Goal: Task Accomplishment & Management: Manage account settings

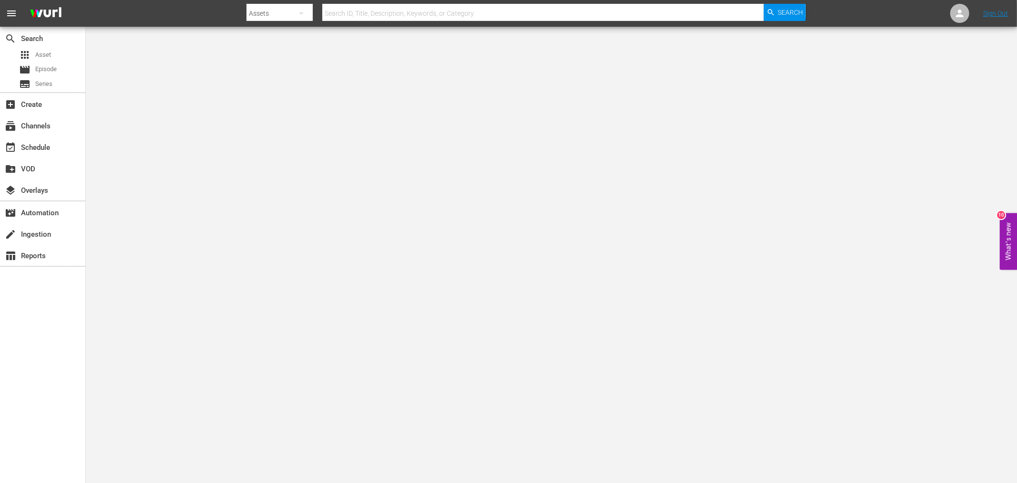
click at [359, 22] on div at bounding box center [527, 23] width 560 height 4
click at [362, 18] on input "text" at bounding box center [543, 13] width 442 height 23
type input "static shock"
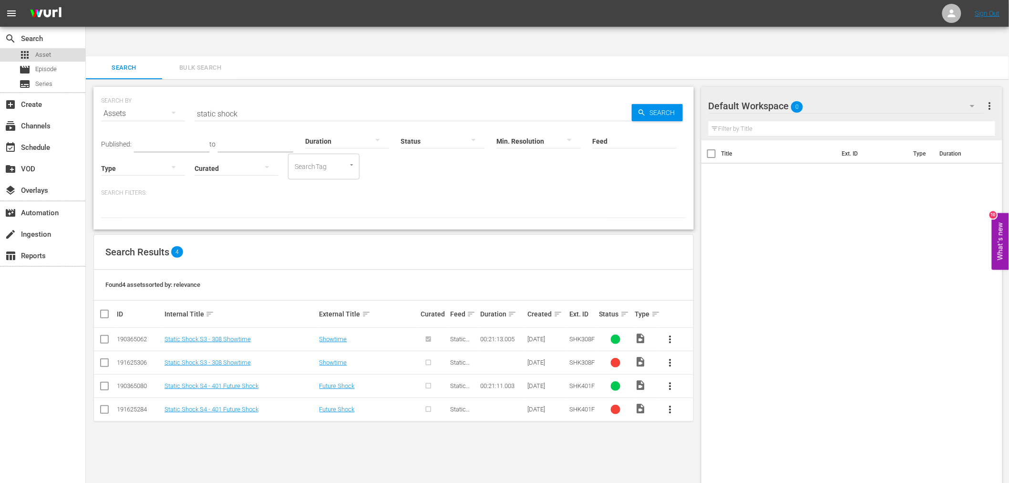
click at [39, 54] on span "Asset" at bounding box center [43, 55] width 16 height 10
click at [206, 56] on button "Bulk Search" at bounding box center [200, 67] width 76 height 23
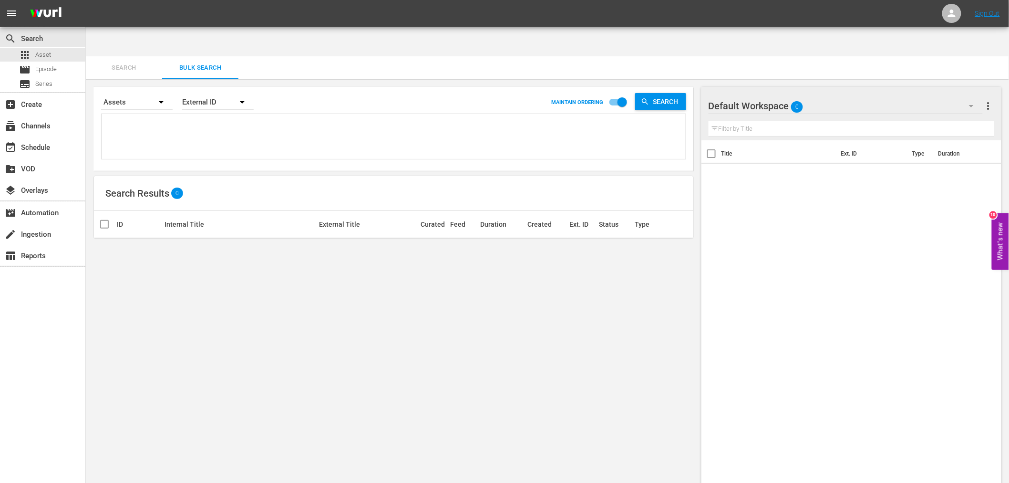
click at [127, 56] on button "Search" at bounding box center [124, 67] width 76 height 23
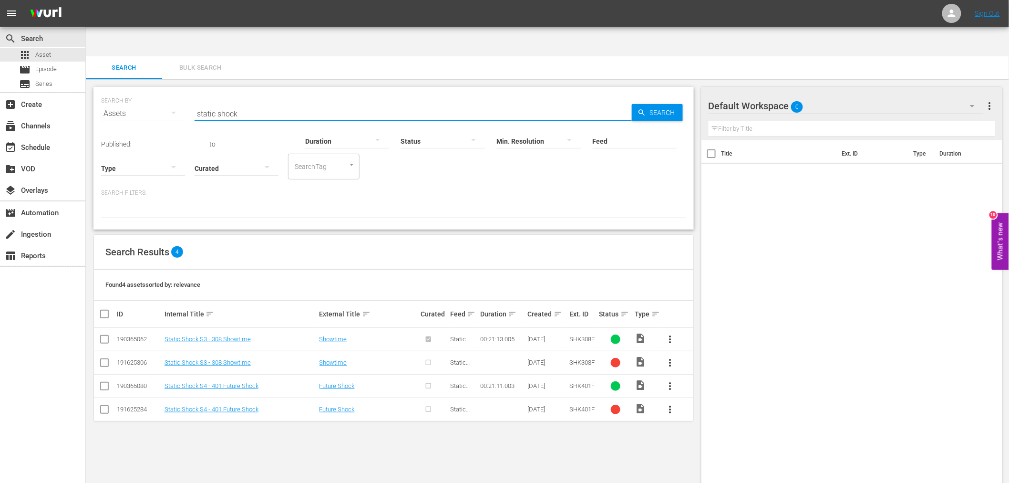
click at [254, 102] on input "static shock" at bounding box center [413, 113] width 437 height 23
click at [674, 357] on span "more_vert" at bounding box center [670, 362] width 11 height 11
click at [650, 428] on div "SEARCH BY Search By Assets Search ID, Title, Description, Keywords, or Category…" at bounding box center [394, 296] width 616 height 434
click at [135, 437] on div "SEARCH BY Search By Assets Search ID, Title, Description, Keywords, or Category…" at bounding box center [394, 296] width 616 height 434
click at [214, 442] on div "SEARCH BY Search By Assets Search ID, Title, Description, Keywords, or Category…" at bounding box center [394, 296] width 616 height 434
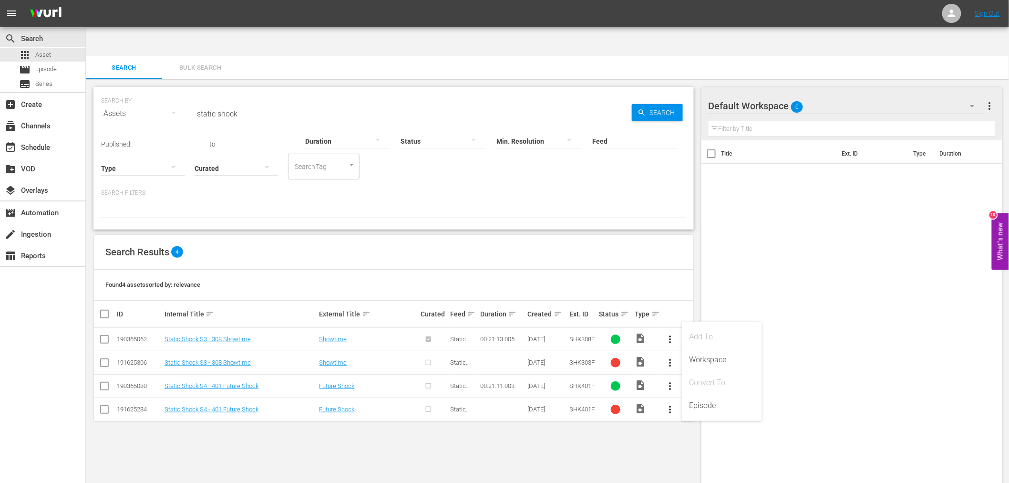
click at [286, 406] on div "SEARCH BY Search By Assets Search ID, Title, Description, Keywords, or Category…" at bounding box center [394, 296] width 616 height 434
click at [673, 357] on span "more_vert" at bounding box center [670, 362] width 11 height 11
click at [649, 439] on div "SEARCH BY Search By Assets Search ID, Title, Description, Keywords, or Category…" at bounding box center [394, 296] width 616 height 434
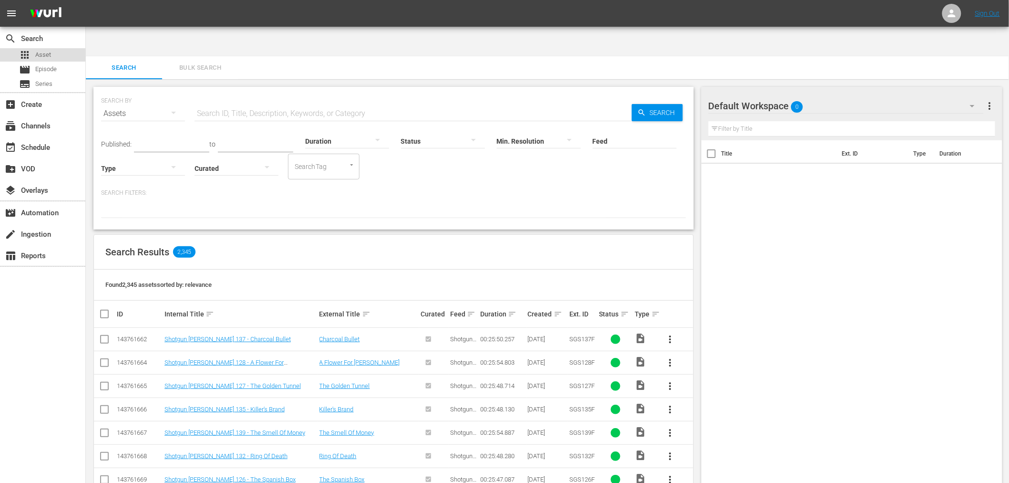
click at [51, 48] on div "apps Asset" at bounding box center [42, 54] width 85 height 13
click at [208, 102] on input "text" at bounding box center [413, 113] width 437 height 23
type input "static shock"
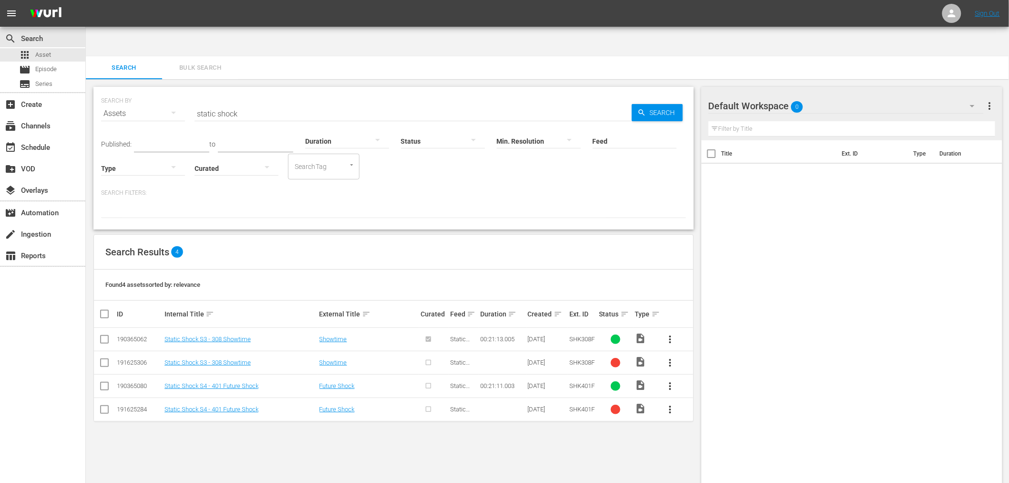
click at [127, 100] on div "Assets" at bounding box center [143, 113] width 84 height 27
click at [130, 156] on div "Assets" at bounding box center [132, 162] width 38 height 15
click at [661, 104] on span "Search" at bounding box center [664, 112] width 37 height 17
click at [43, 88] on span "Series" at bounding box center [43, 84] width 17 height 10
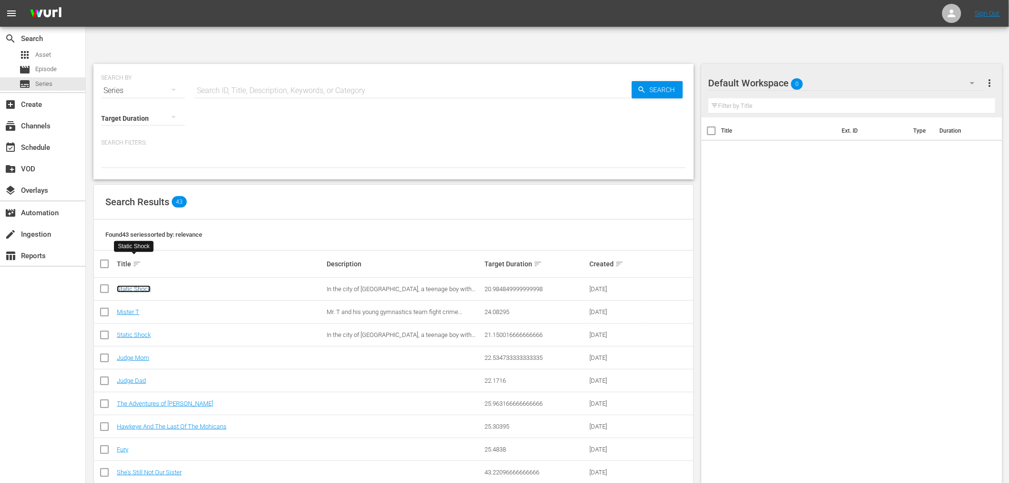
click at [145, 285] on link "Static Shock" at bounding box center [134, 288] width 34 height 7
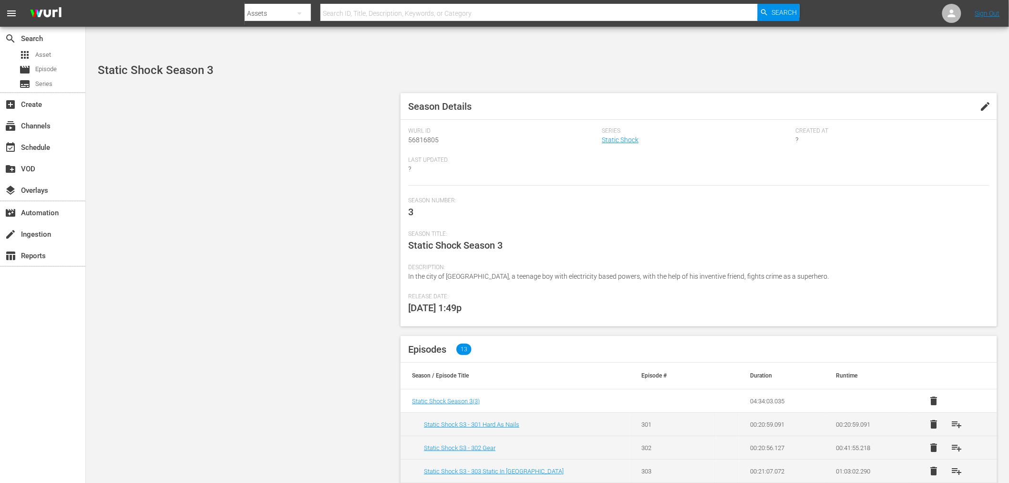
click at [983, 101] on span "edit" at bounding box center [985, 106] width 11 height 11
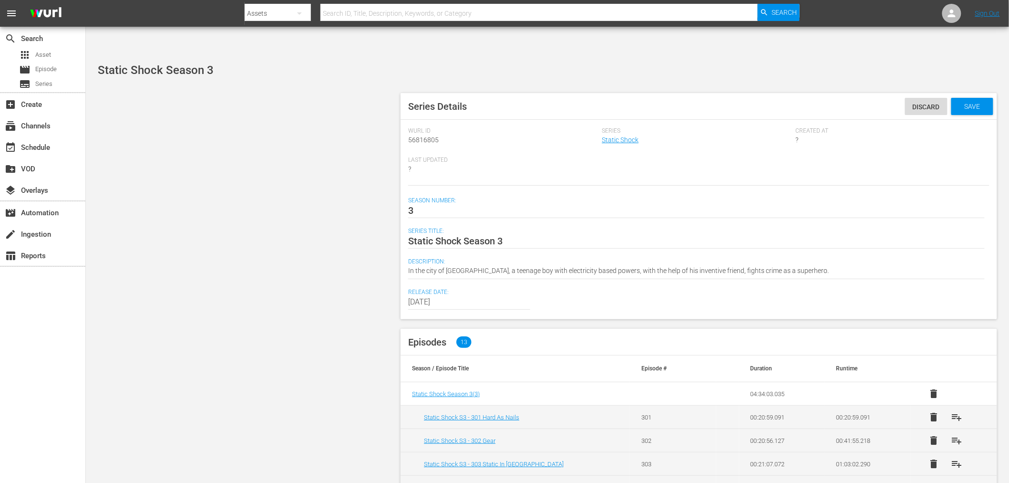
click at [983, 98] on div "Save" at bounding box center [973, 106] width 42 height 17
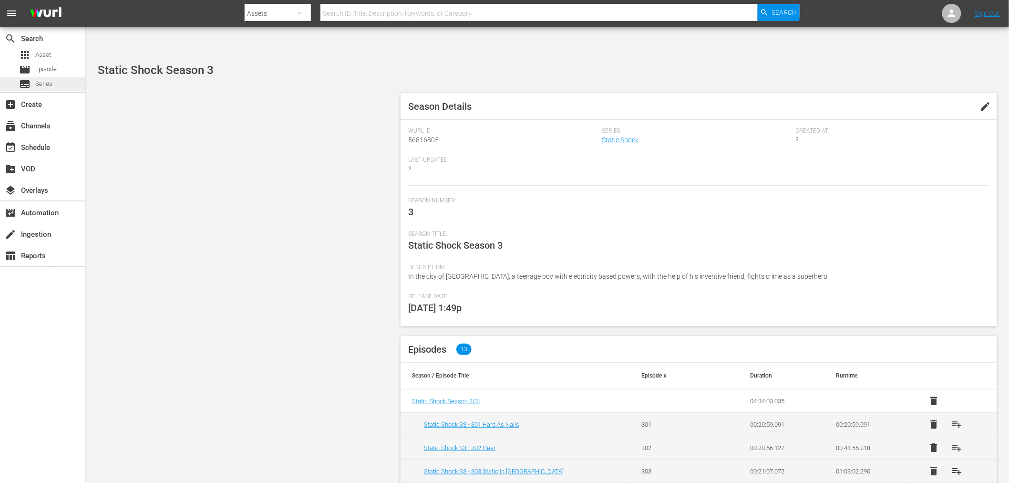
click at [44, 86] on span "Series" at bounding box center [43, 84] width 17 height 10
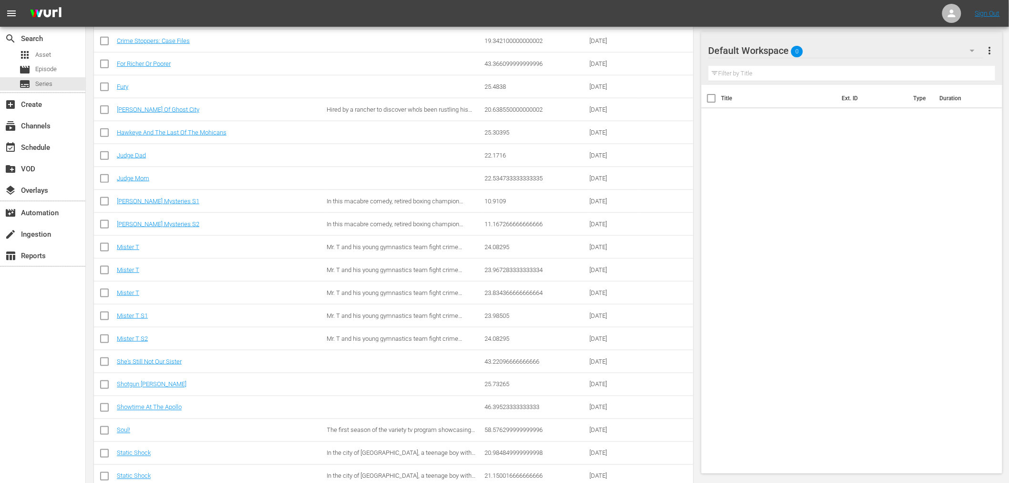
scroll to position [529, 0]
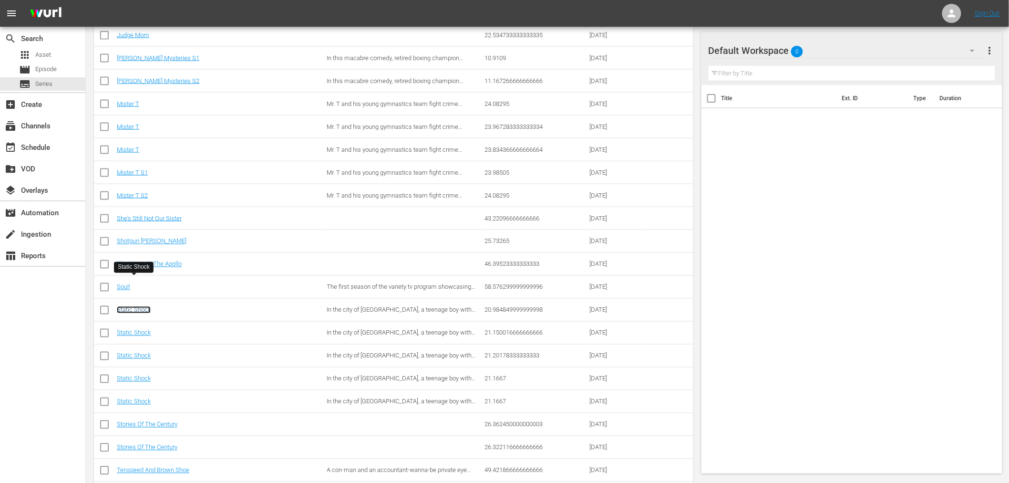
click at [139, 306] on link "Static Shock" at bounding box center [134, 309] width 34 height 7
click at [137, 329] on link "Static Shock" at bounding box center [134, 332] width 34 height 7
click at [137, 352] on link "Static Shock" at bounding box center [134, 355] width 34 height 7
click at [135, 375] on link "Static Shock" at bounding box center [134, 378] width 34 height 7
click at [136, 398] on link "Static Shock" at bounding box center [134, 401] width 34 height 7
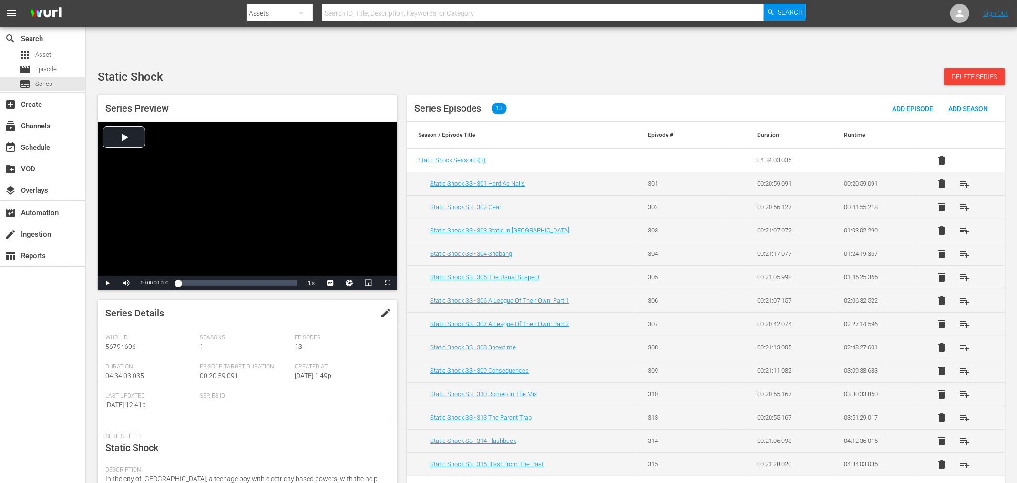
scroll to position [116, 0]
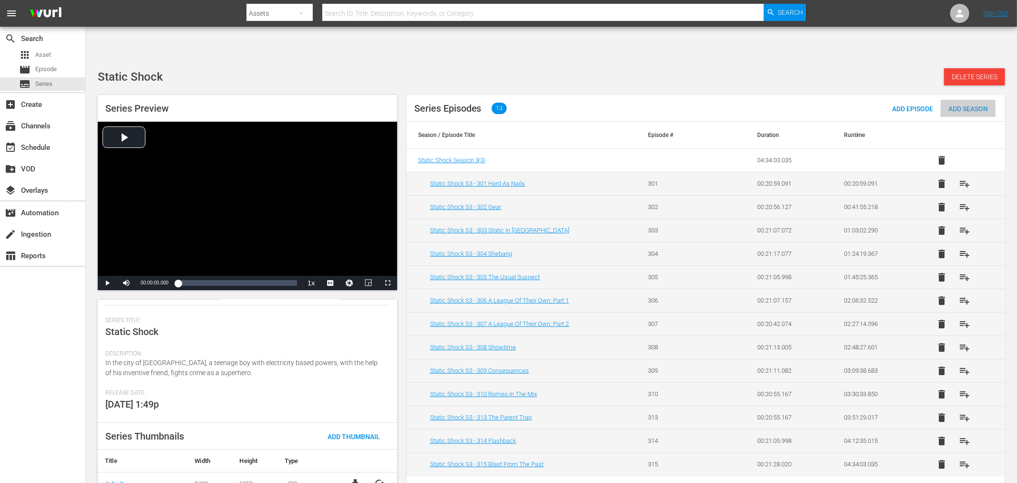
click at [915, 105] on span "Add Season" at bounding box center [968, 109] width 55 height 8
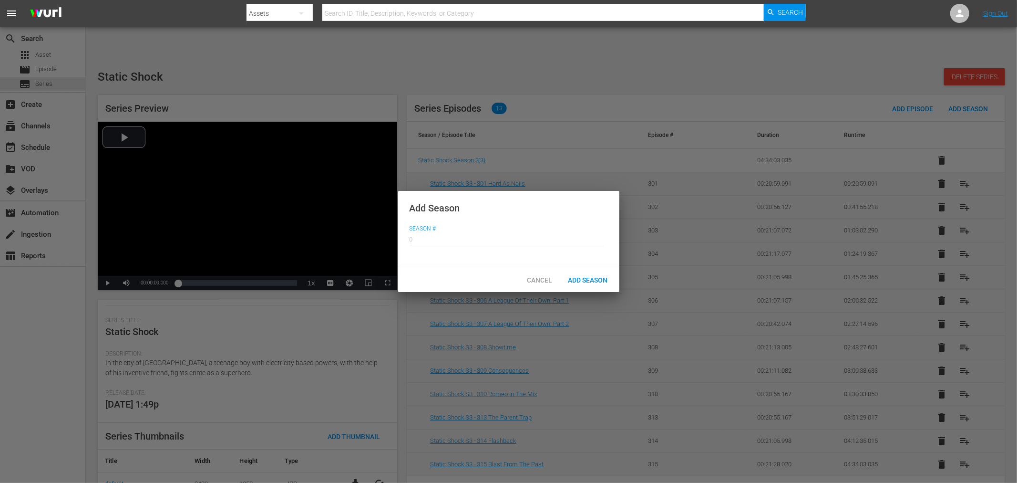
click at [469, 249] on input "text" at bounding box center [507, 238] width 194 height 23
click at [541, 278] on span "Cancel" at bounding box center [539, 280] width 41 height 8
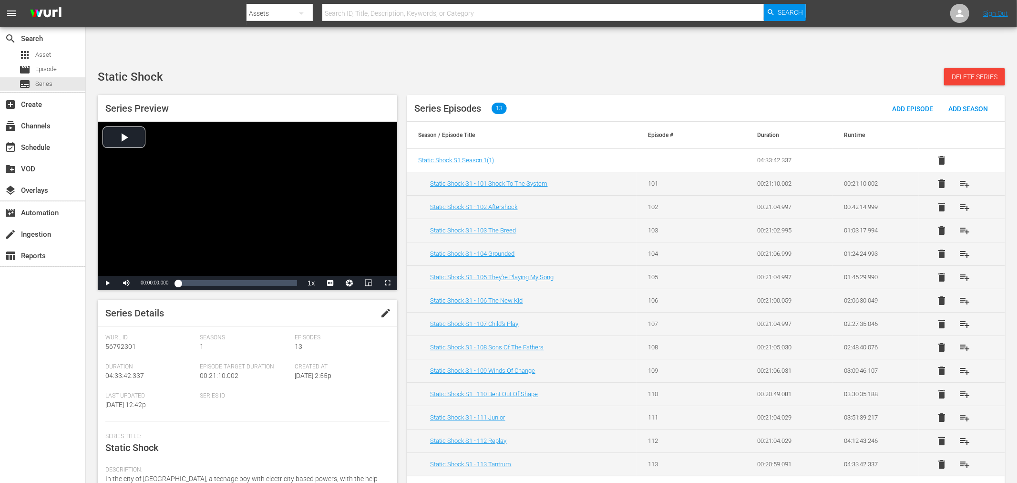
click at [809, 95] on div "Series Episodes 13 Add Episode Add Season" at bounding box center [706, 108] width 599 height 27
click at [895, 68] on div "Static Shock Delete Series" at bounding box center [552, 76] width 908 height 17
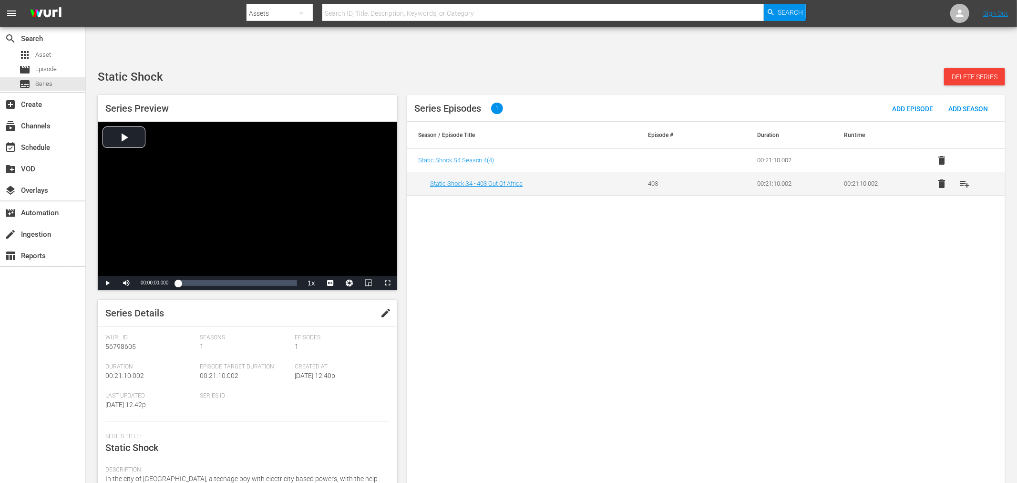
drag, startPoint x: 710, startPoint y: 404, endPoint x: 711, endPoint y: 379, distance: 25.3
click at [710, 404] on div "Series Episodes 1 Add Episode Add Season Season / Episode Title Episode # Durat…" at bounding box center [706, 295] width 599 height 400
drag, startPoint x: 488, startPoint y: 414, endPoint x: 460, endPoint y: 442, distance: 39.5
click at [475, 428] on div "Series Episodes 1 Add Episode Add Season Season / Episode Title Episode # Durat…" at bounding box center [706, 295] width 599 height 400
click at [521, 258] on div "Series Episodes 1 Add Episode Add Season Season / Episode Title Episode # Durat…" at bounding box center [706, 295] width 599 height 400
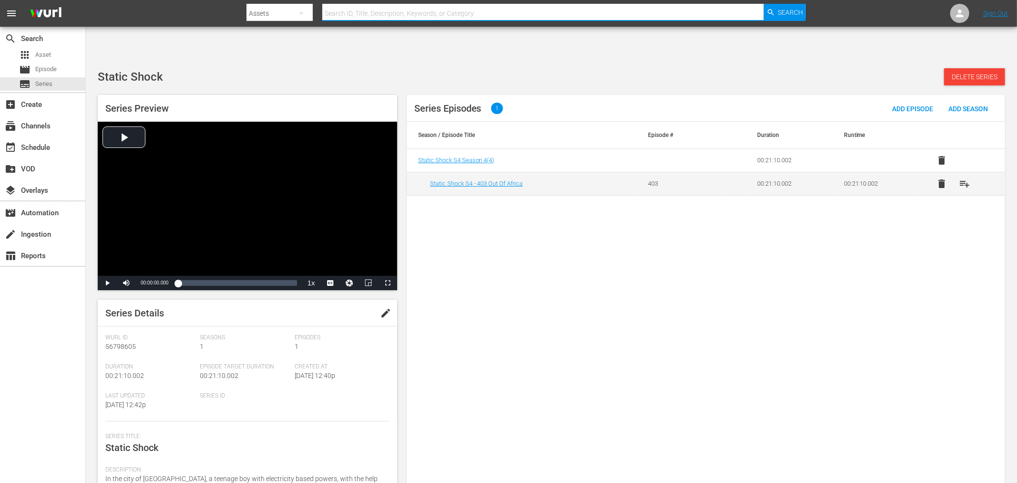
click at [344, 14] on input "text" at bounding box center [543, 13] width 442 height 23
click at [297, 10] on icon "button" at bounding box center [301, 13] width 11 height 11
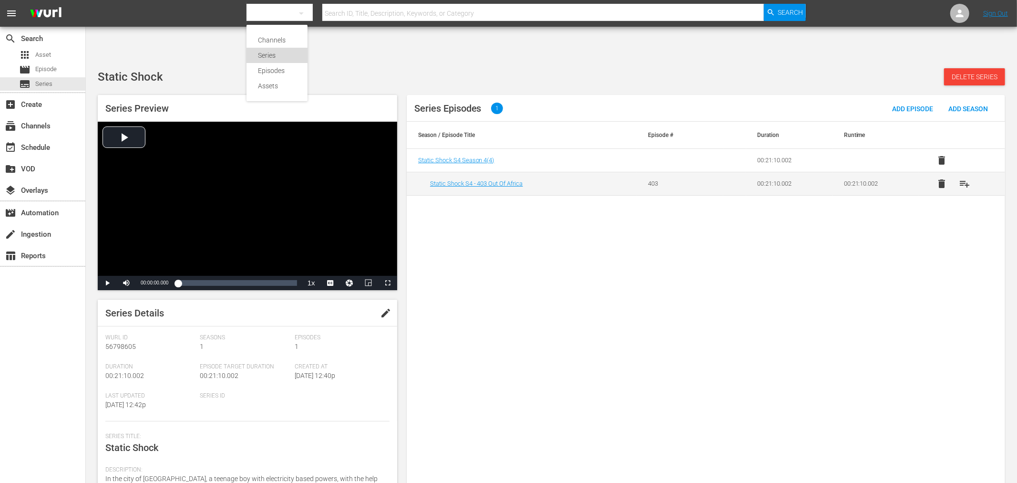
click at [280, 53] on div "Series" at bounding box center [277, 55] width 38 height 15
click at [355, 11] on input "text" at bounding box center [543, 13] width 442 height 23
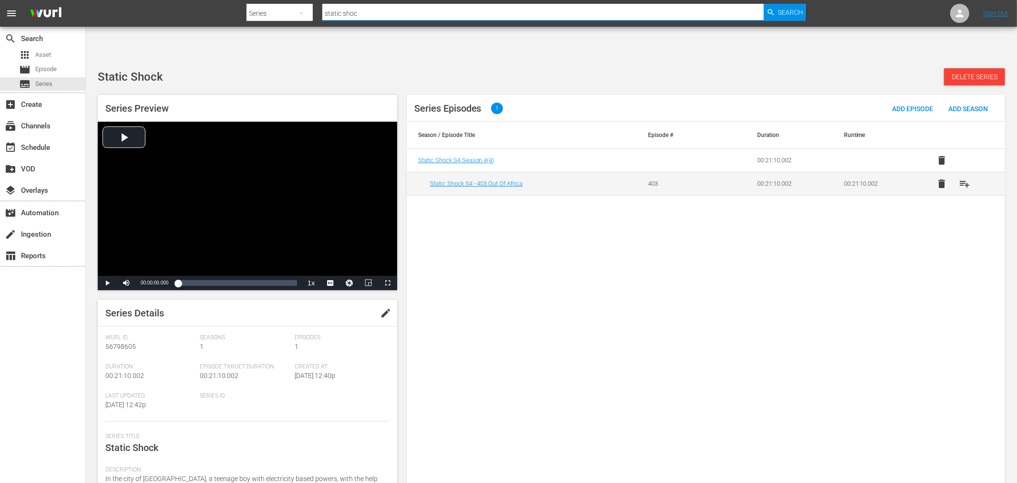
type input "static shock"
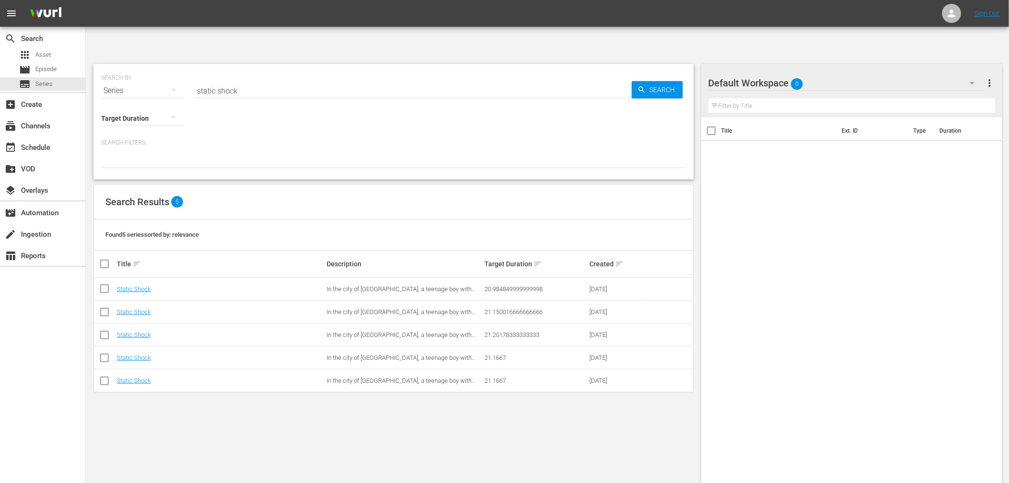
click at [147, 77] on div "Series" at bounding box center [143, 90] width 84 height 27
click at [132, 137] on div "Assets" at bounding box center [132, 140] width 38 height 15
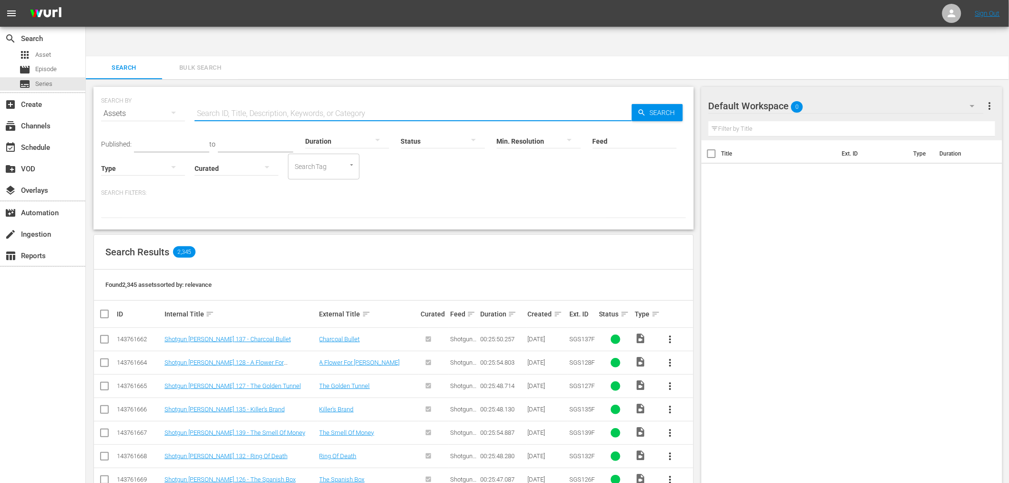
click at [258, 102] on input "text" at bounding box center [413, 113] width 437 height 23
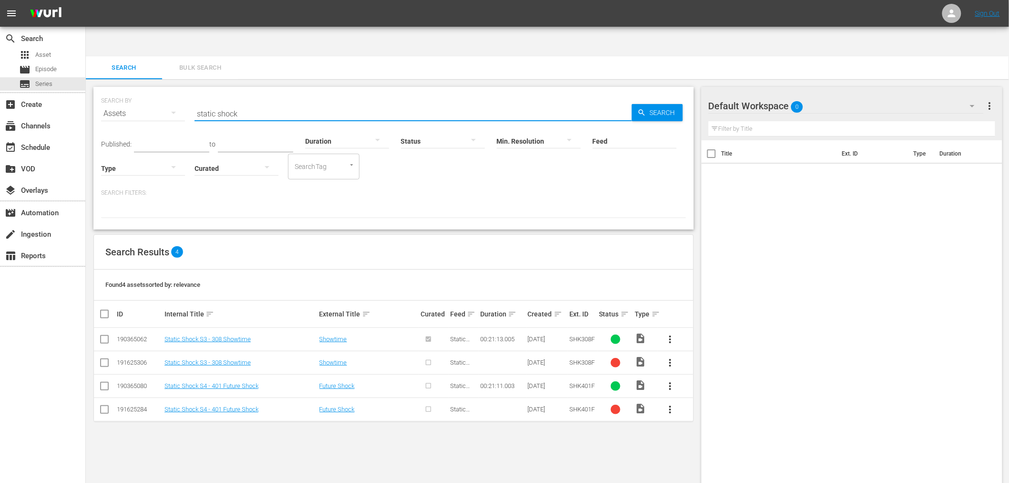
drag, startPoint x: 259, startPoint y: 82, endPoint x: 159, endPoint y: 90, distance: 100.0
click at [159, 91] on div "SEARCH BY Search By Assets Search ID, Title, Description, Keywords, or Category…" at bounding box center [393, 108] width 585 height 34
type input "shk"
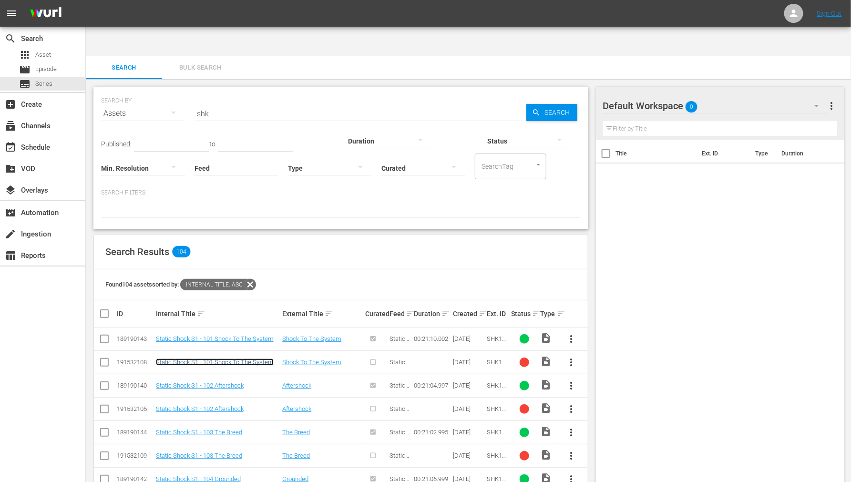
drag, startPoint x: 243, startPoint y: 337, endPoint x: 229, endPoint y: 334, distance: 14.1
click at [570, 357] on span "more_vert" at bounding box center [571, 362] width 11 height 11
click at [651, 298] on div "Title Ext. ID Type Duration" at bounding box center [720, 321] width 249 height 362
click at [569, 357] on span "more_vert" at bounding box center [571, 362] width 11 height 11
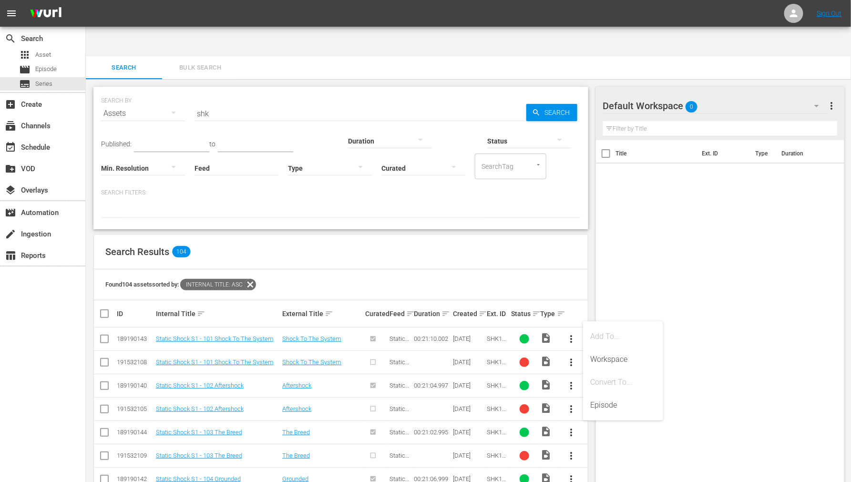
click at [611, 303] on div "Title Ext. ID Type Duration" at bounding box center [720, 321] width 249 height 362
click at [592, 307] on div "SEARCH BY Search By Assets Search ID, Title, Description, Keywords, or Category…" at bounding box center [341, 457] width 510 height 757
click at [545, 356] on div "video_file" at bounding box center [549, 362] width 17 height 13
click at [311, 270] on div "Found 104 assets sorted by: Internal Title: asc" at bounding box center [341, 285] width 494 height 31
click at [254, 279] on icon at bounding box center [250, 285] width 12 height 12
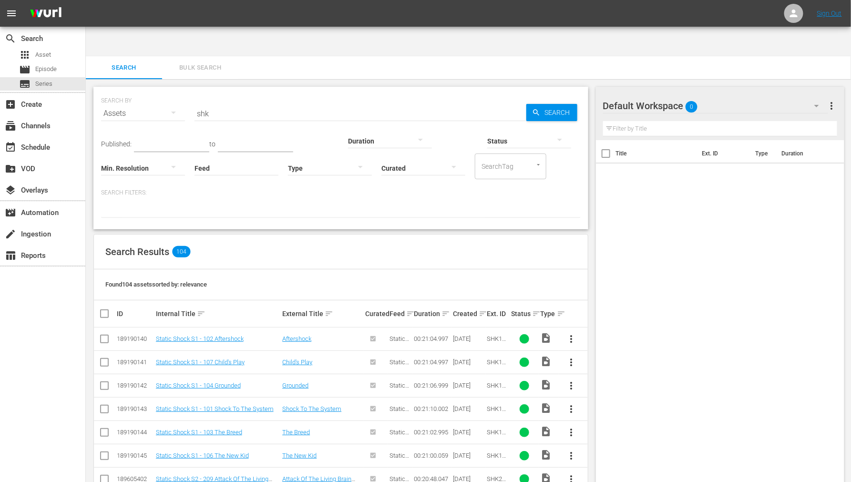
click at [241, 91] on div "SEARCH BY Search By Assets Search ID, Title, Description, Keywords, or Category…" at bounding box center [341, 108] width 480 height 34
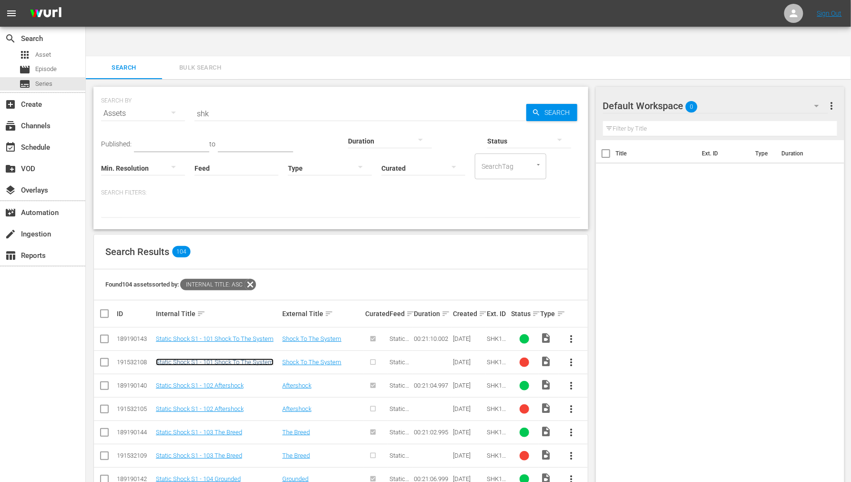
click at [249, 359] on link "Static Shock S1 - 101 Shock To The System" at bounding box center [215, 362] width 118 height 7
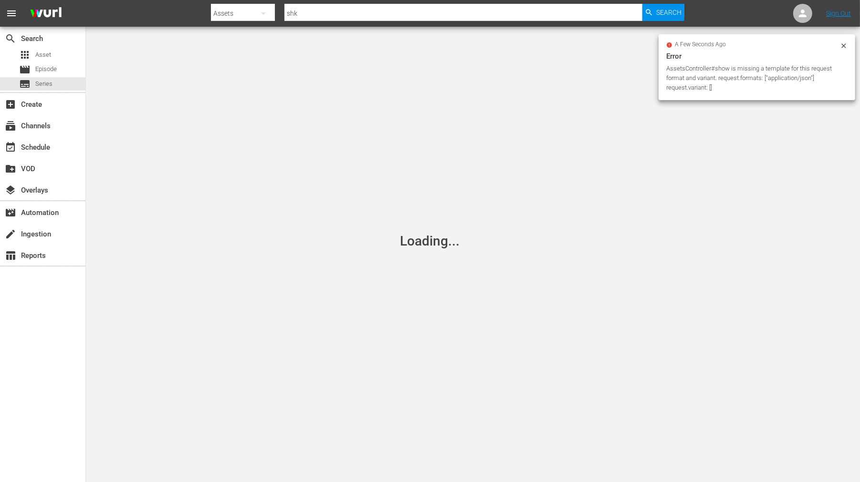
click at [848, 44] on div "a few seconds ago Error AssetsController#show is missing a template for this re…" at bounding box center [756, 67] width 197 height 66
click at [847, 44] on icon at bounding box center [844, 46] width 8 height 8
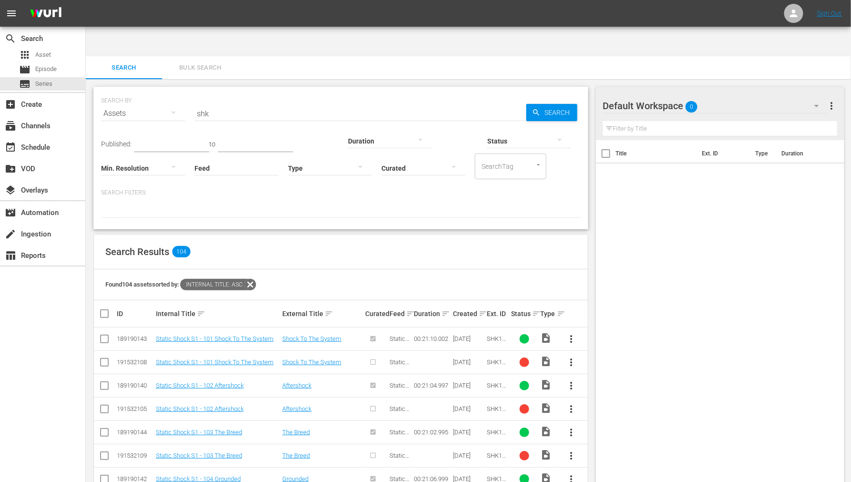
click at [64, 368] on div "search Search apps Asset movie Episode subtitles Series add_box Create subscrip…" at bounding box center [43, 268] width 86 height 482
click at [123, 359] on div "191532108" at bounding box center [135, 362] width 36 height 7
copy div "191532108"
click at [45, 67] on span "Episode" at bounding box center [45, 69] width 21 height 10
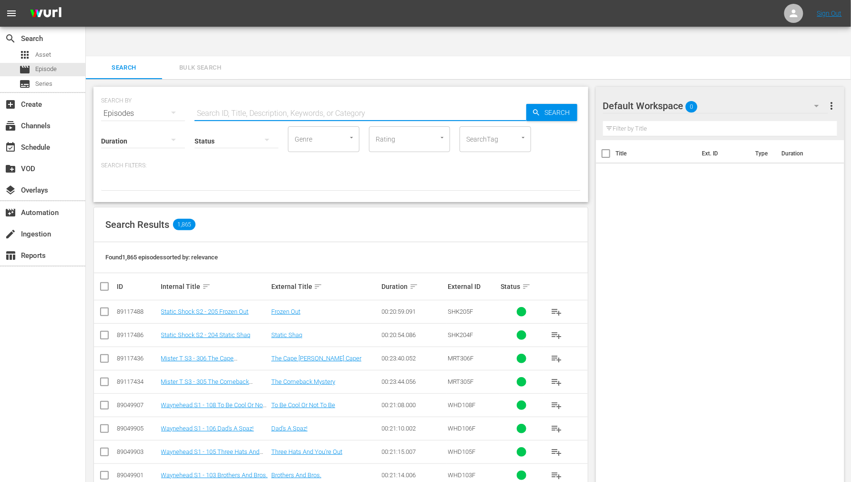
paste input "191532108"
type input "191532108"
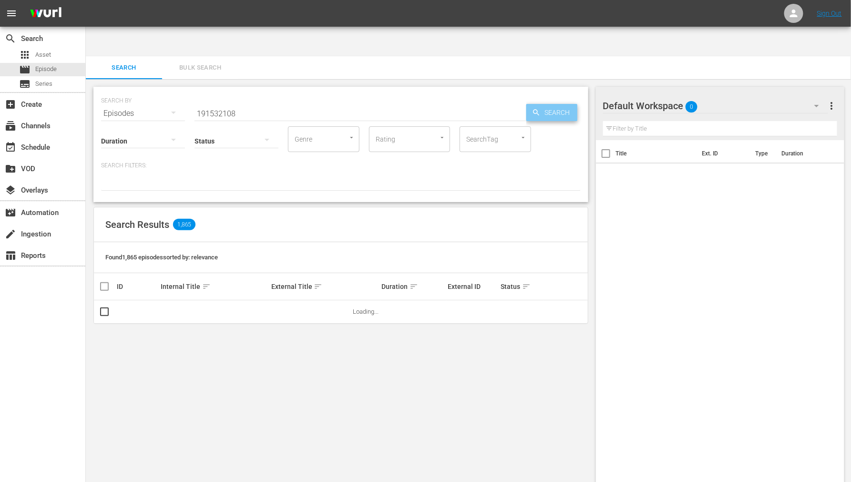
click at [538, 108] on icon "button" at bounding box center [536, 112] width 9 height 9
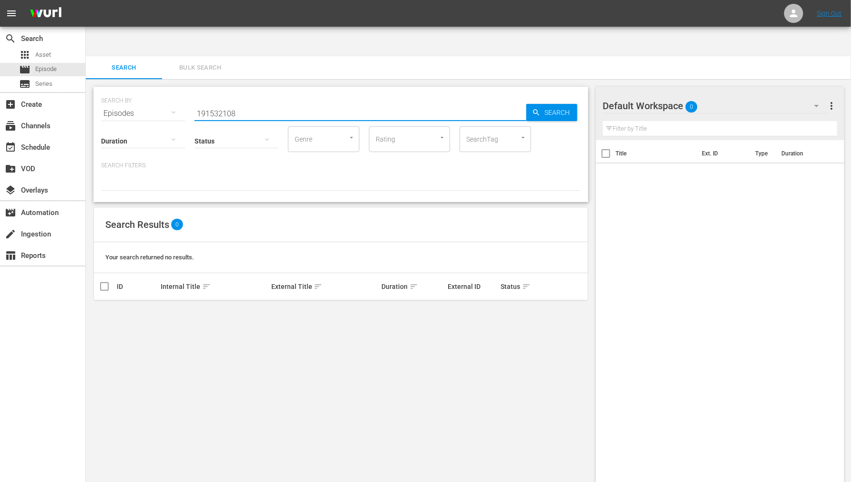
drag, startPoint x: 254, startPoint y: 78, endPoint x: 160, endPoint y: 74, distance: 94.0
click at [160, 91] on div "SEARCH BY Search By Episodes Search ID, Title, Description, Keywords, or Catego…" at bounding box center [341, 108] width 480 height 34
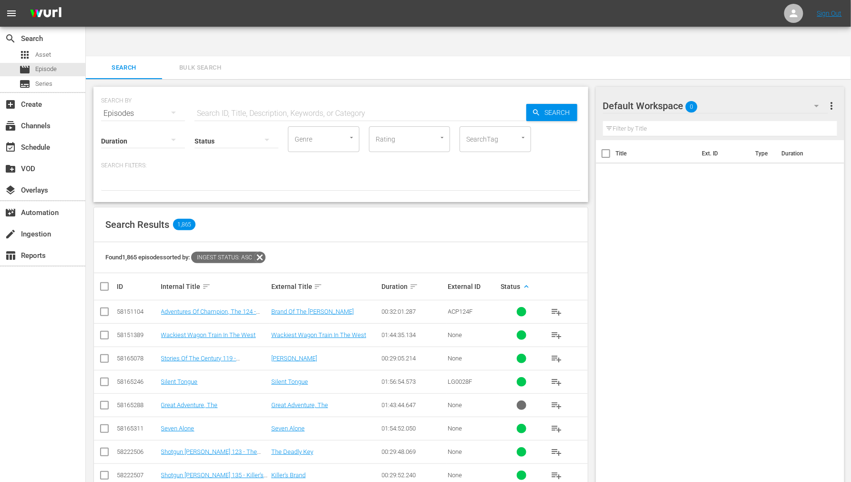
click at [210, 102] on input "text" at bounding box center [361, 113] width 332 height 23
type input "static"
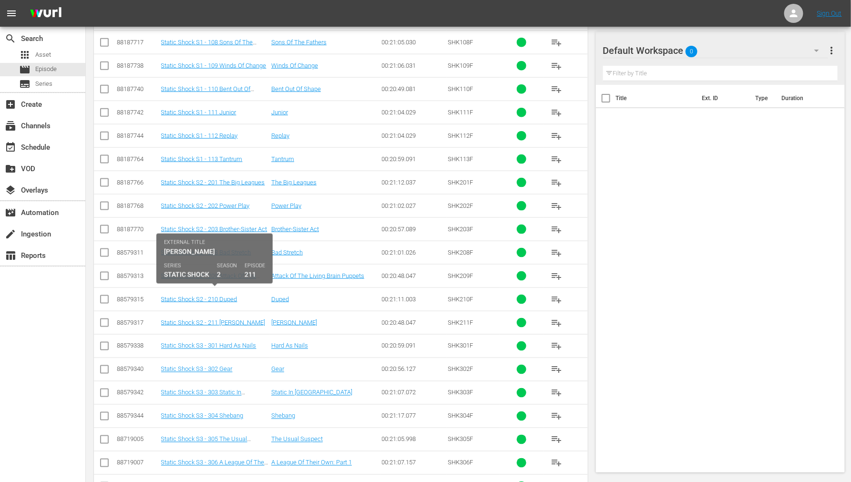
scroll to position [12, 0]
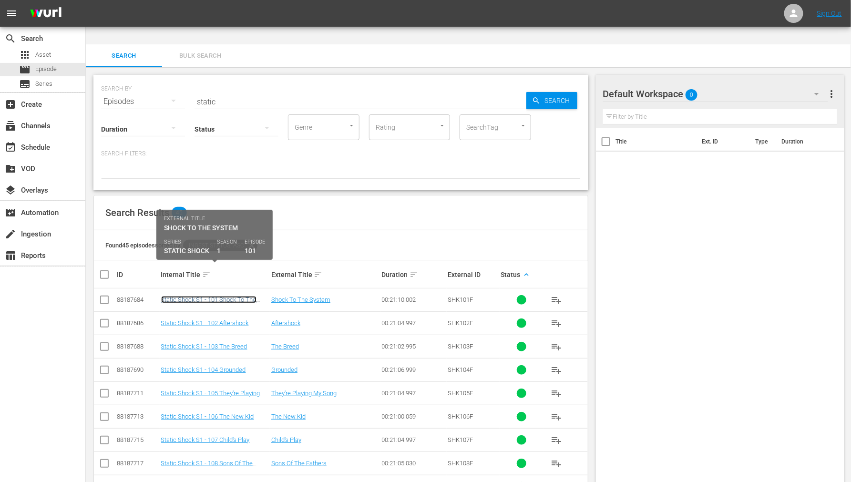
click at [172, 296] on link "Static Shock S1 - 101 Shock To The System" at bounding box center [208, 303] width 95 height 14
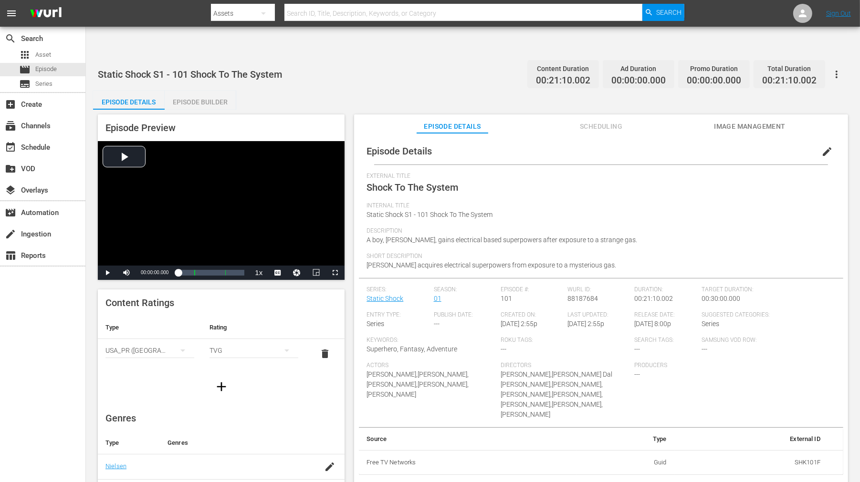
click at [236, 91] on div "Episode Builder" at bounding box center [201, 102] width 72 height 23
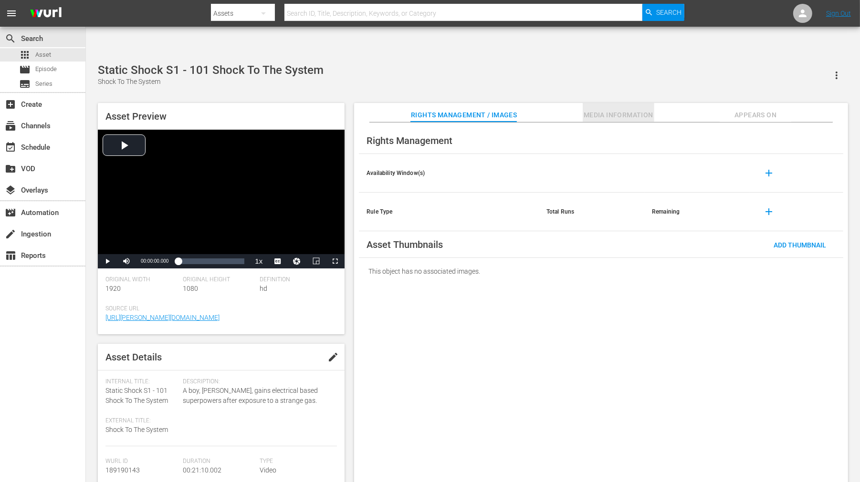
click at [594, 103] on button "Media Information" at bounding box center [618, 112] width 72 height 19
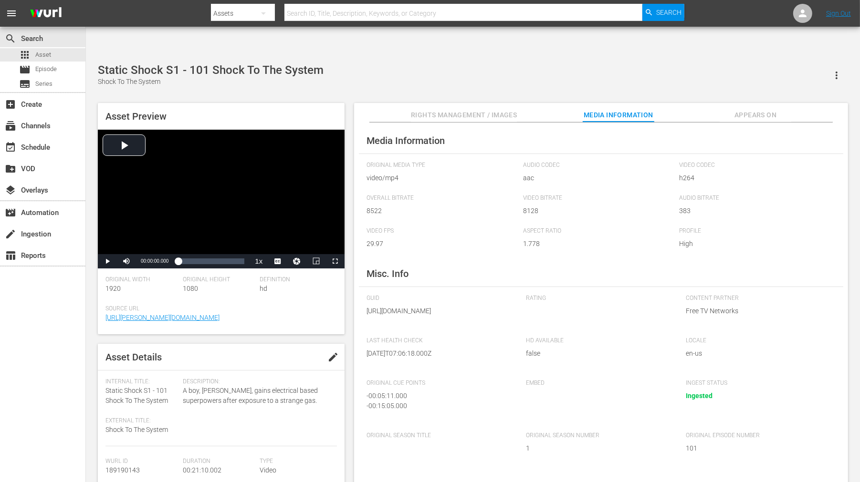
click at [594, 109] on span "Appears On" at bounding box center [755, 115] width 72 height 12
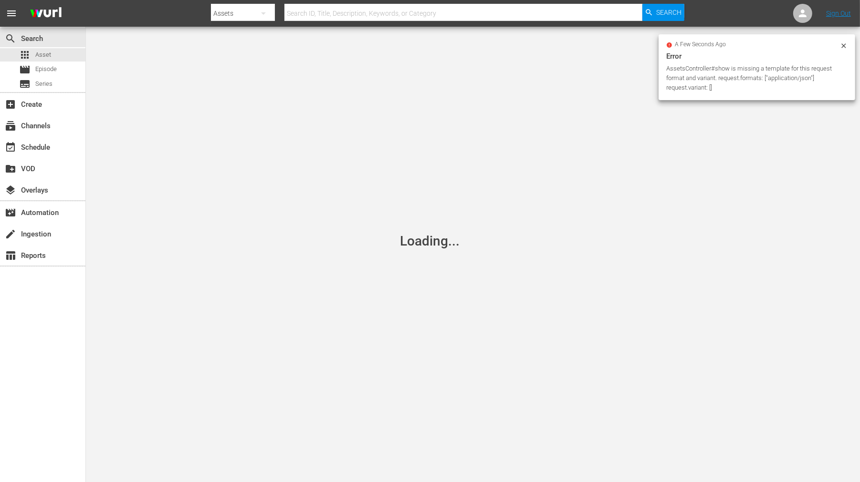
click at [842, 45] on icon at bounding box center [844, 46] width 8 height 8
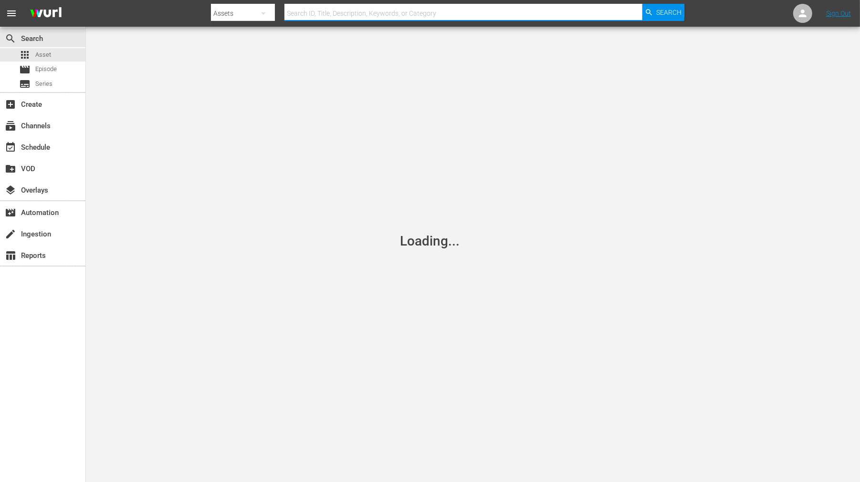
click at [368, 8] on input "text" at bounding box center [463, 13] width 358 height 23
type input "mystery"
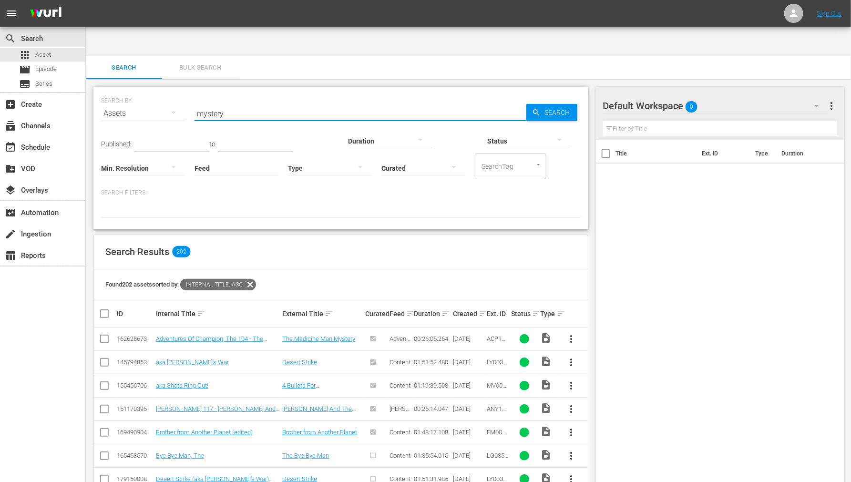
drag, startPoint x: 238, startPoint y: 86, endPoint x: 176, endPoint y: 78, distance: 62.5
click at [176, 91] on div "SEARCH BY Search By Assets Search ID, Title, Description, Keywords, or Category…" at bounding box center [341, 108] width 480 height 34
click at [236, 102] on div "Search ID, Title, Description, Keywords, or Category mystery" at bounding box center [361, 113] width 332 height 23
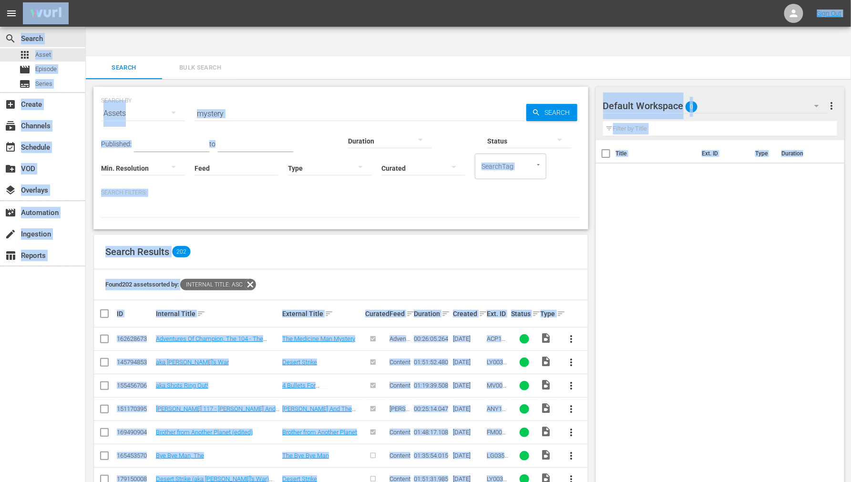
click at [232, 102] on input "mystery" at bounding box center [361, 113] width 332 height 23
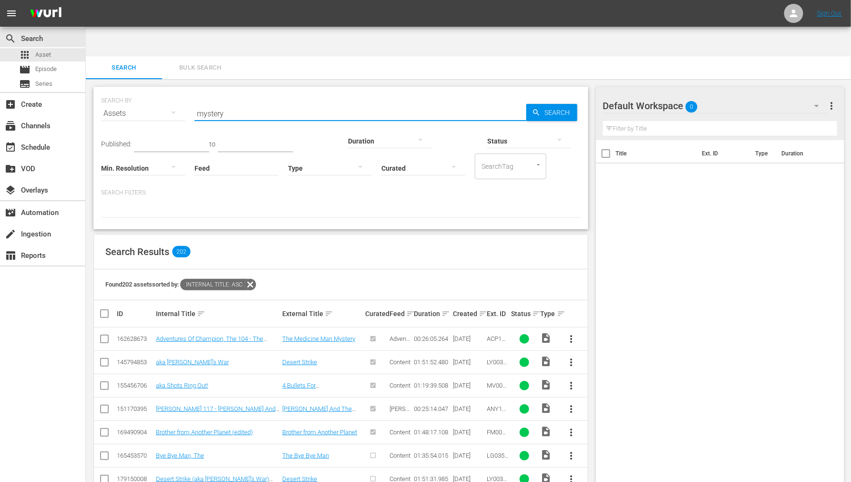
click at [229, 102] on input "mystery" at bounding box center [361, 113] width 332 height 23
paste input "They're Playing My Song"
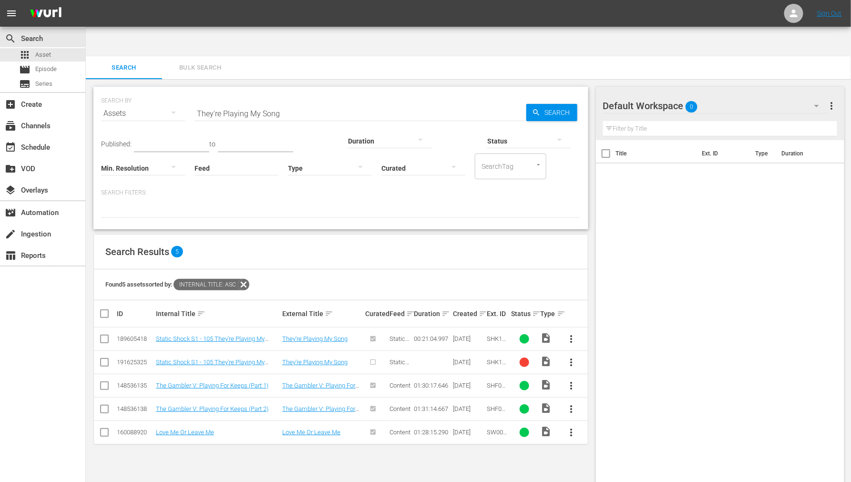
click at [304, 102] on input "They're Playing My Song" at bounding box center [361, 113] width 332 height 23
drag, startPoint x: 259, startPoint y: 82, endPoint x: 158, endPoint y: 80, distance: 100.2
click at [158, 91] on div "SEARCH BY Search By Assets Search ID, Title, Description, Keywords, or Category…" at bounding box center [341, 108] width 480 height 34
type input "shock to the system"
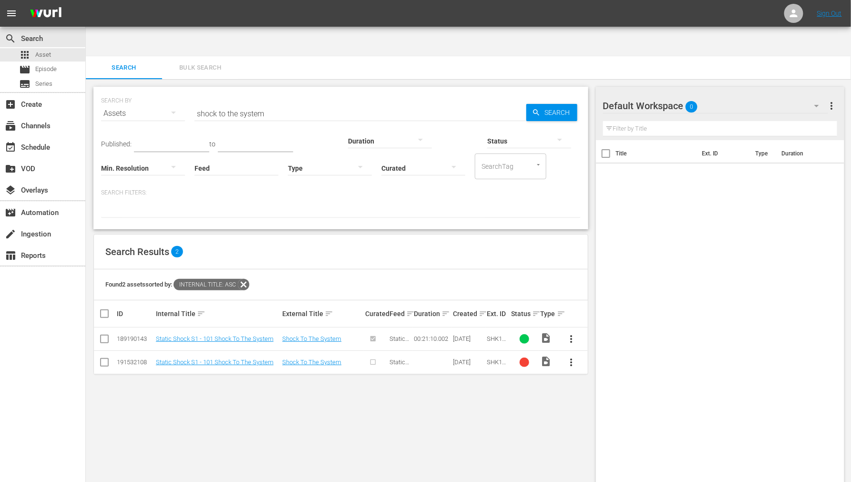
click at [215, 427] on div "SEARCH BY Search By Assets Search ID, Title, Description, Keywords, or Category…" at bounding box center [341, 296] width 510 height 434
click at [544, 356] on span "video_file" at bounding box center [546, 361] width 11 height 11
click at [567, 357] on span "more_vert" at bounding box center [571, 362] width 11 height 11
click at [551, 362] on div "SEARCH BY Search By Assets Search ID, Title, Description, Keywords, or Category…" at bounding box center [341, 296] width 510 height 434
click at [545, 369] on div "SEARCH BY Search By Assets Search ID, Title, Description, Keywords, or Category…" at bounding box center [341, 296] width 510 height 434
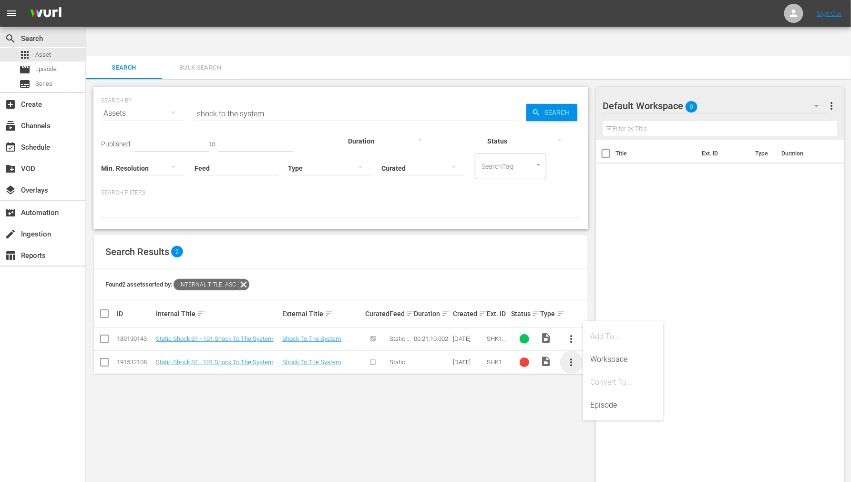
click at [572, 357] on span "more_vert" at bounding box center [571, 362] width 11 height 11
click at [571, 333] on span "more_vert" at bounding box center [571, 338] width 11 height 11
drag, startPoint x: 572, startPoint y: 308, endPoint x: 569, endPoint y: 294, distance: 14.2
click at [569, 301] on div "ID Internal Title sort External Title sort Curated Feed sort Duration sort Crea…" at bounding box center [341, 338] width 494 height 74
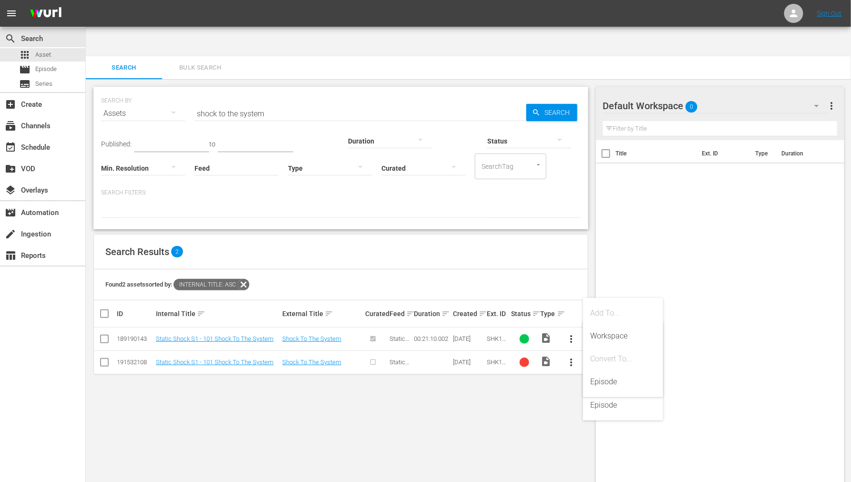
click at [573, 235] on div "Search Results 2" at bounding box center [341, 252] width 494 height 35
click at [36, 65] on span "Episode" at bounding box center [45, 69] width 21 height 10
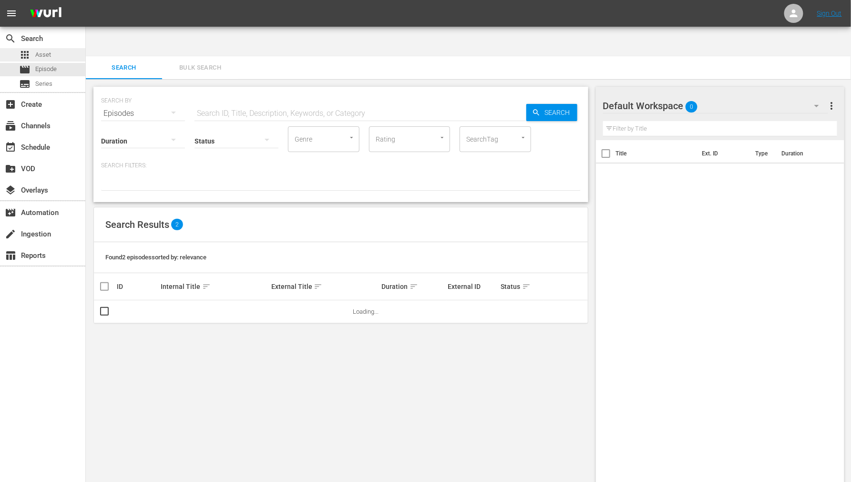
click at [40, 55] on span "Asset" at bounding box center [43, 55] width 16 height 10
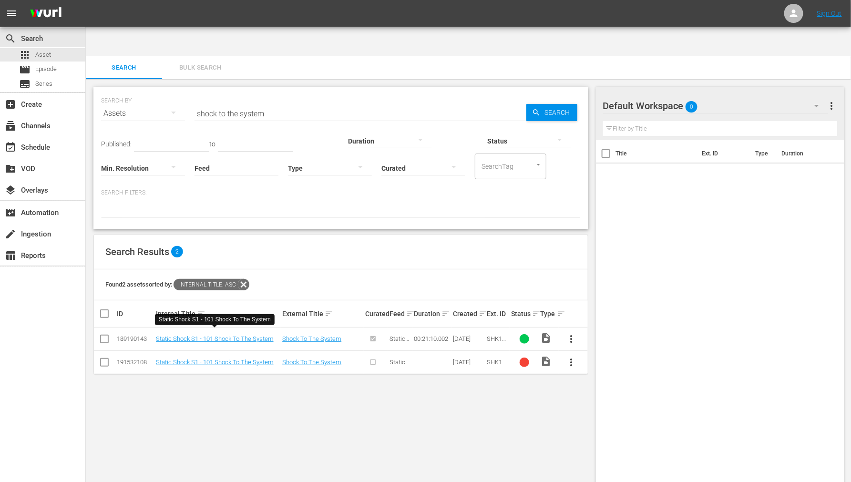
click at [198, 417] on div "SEARCH BY Search By Assets Search ID, Title, Description, Keywords, or Category…" at bounding box center [341, 296] width 510 height 434
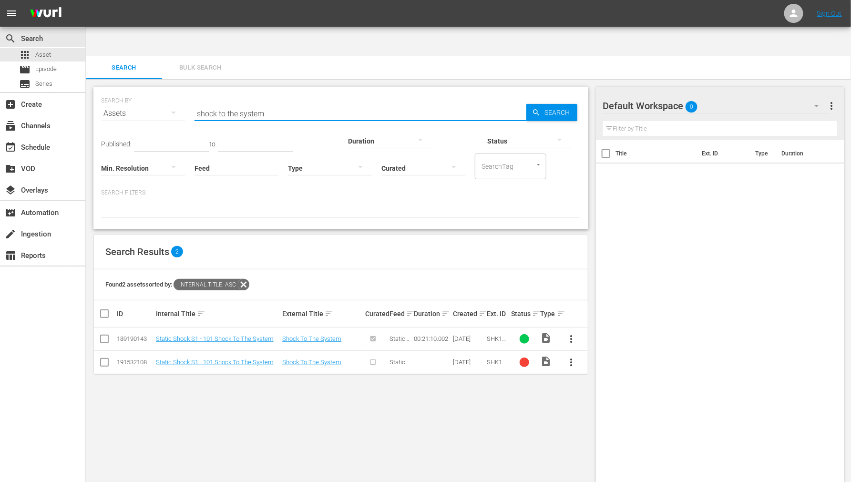
drag, startPoint x: 288, startPoint y: 86, endPoint x: 216, endPoint y: 85, distance: 72.0
click at [194, 91] on div "SEARCH BY Search By Assets Search ID, Title, Description, Keywords, or Category…" at bounding box center [341, 108] width 480 height 34
paste input "Hard As Nails"
type input "Hard As Nails"
click at [185, 145] on div "Min. Resolution" at bounding box center [143, 162] width 84 height 34
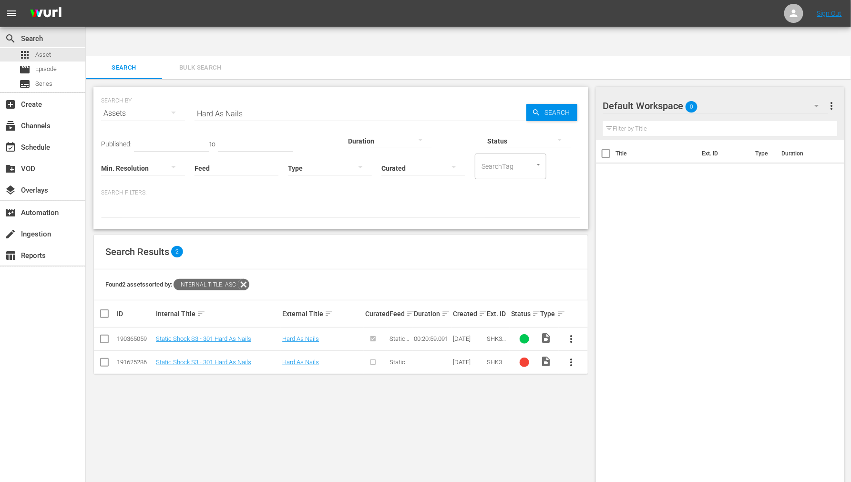
scroll to position [1, 0]
click at [38, 83] on span "Series" at bounding box center [43, 84] width 17 height 10
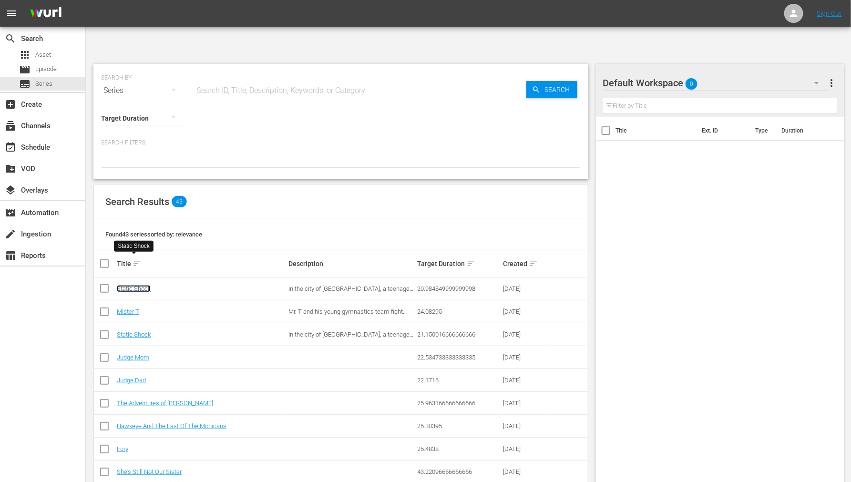
click at [135, 285] on link "Static Shock" at bounding box center [134, 288] width 34 height 7
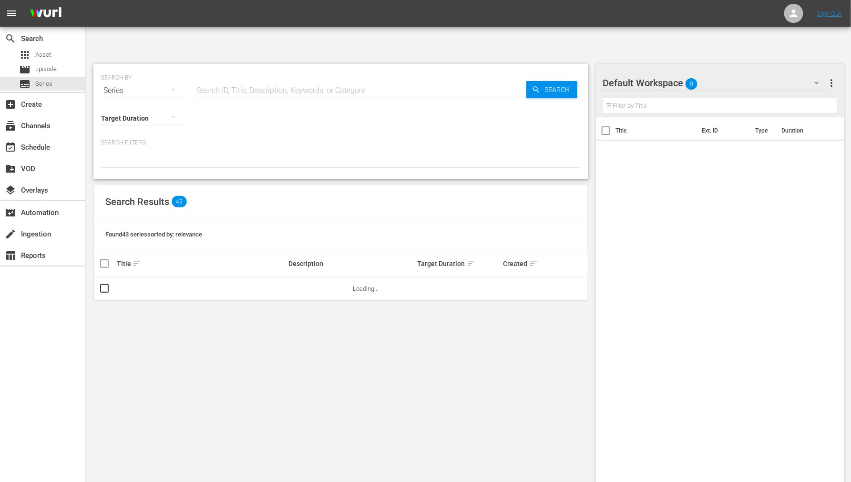
click at [213, 79] on input "text" at bounding box center [361, 90] width 332 height 23
type input "static shock"
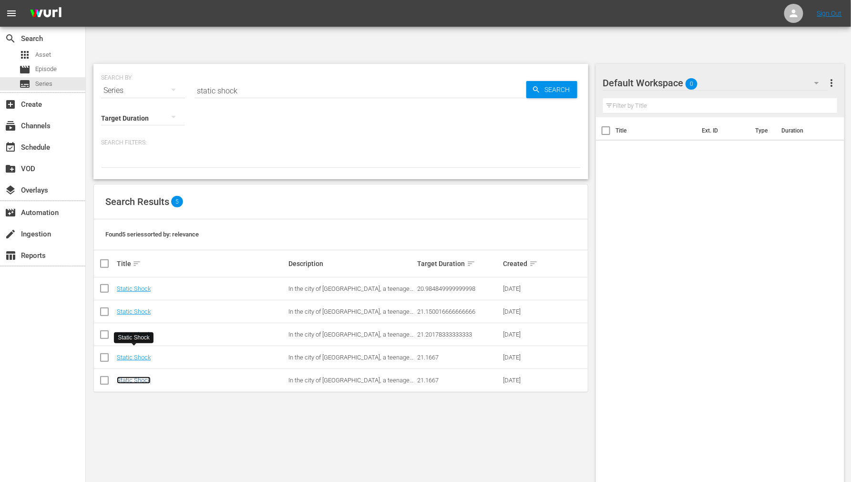
click at [141, 377] on link "Static Shock" at bounding box center [134, 380] width 34 height 7
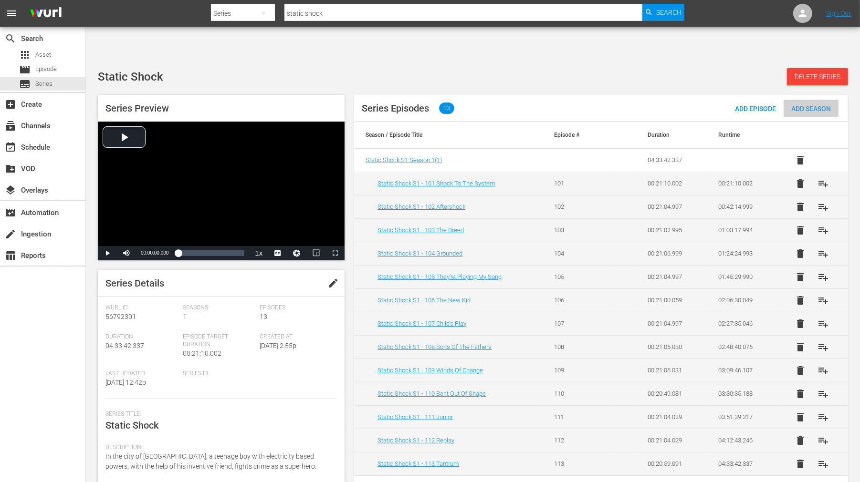
click at [812, 105] on span "Add Season" at bounding box center [810, 109] width 55 height 8
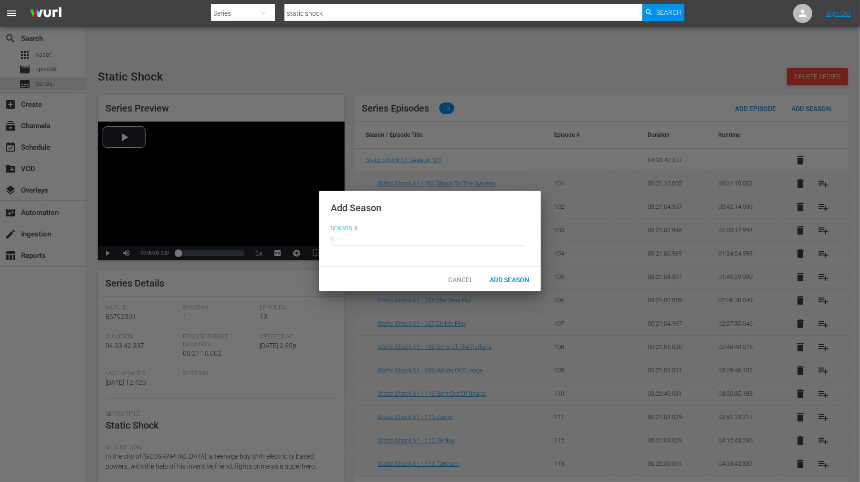
click at [403, 231] on input "text" at bounding box center [428, 238] width 194 height 23
type input "2"
click at [513, 282] on span "Add Season" at bounding box center [509, 280] width 55 height 8
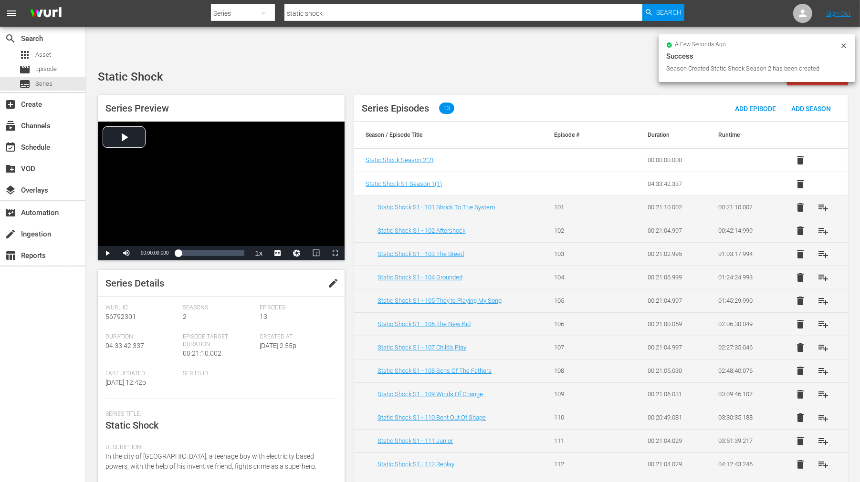
click at [416, 149] on td "Static Shock Season 2 ( 2 )" at bounding box center [448, 160] width 188 height 23
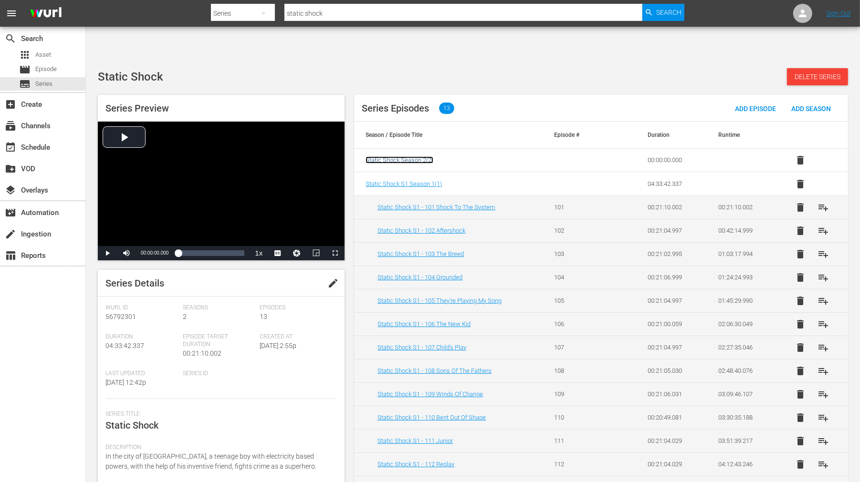
click at [416, 156] on span "Static Shock Season 2 ( 2 )" at bounding box center [399, 159] width 68 height 7
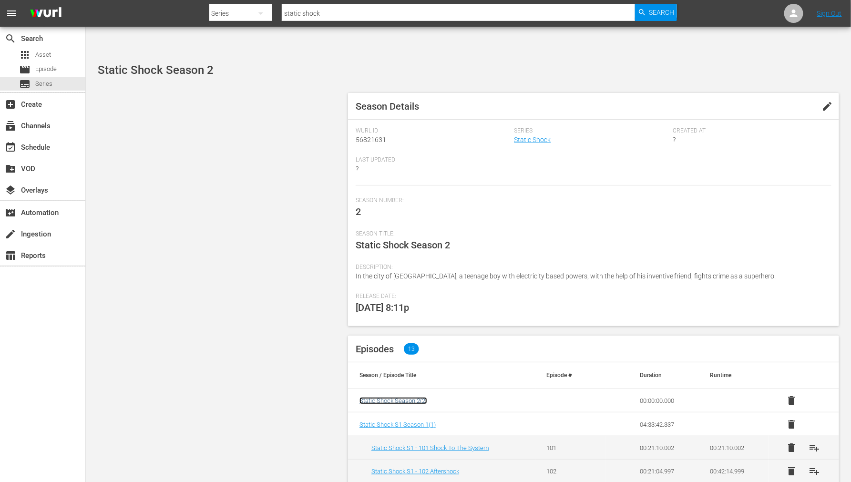
click at [408, 397] on span "Static Shock Season 2 ( 2 )" at bounding box center [394, 400] width 68 height 7
click at [255, 14] on icon "button" at bounding box center [260, 13] width 11 height 11
click at [189, 301] on div "Channels Series Episodes Assets" at bounding box center [425, 241] width 851 height 482
click at [48, 85] on span "Series" at bounding box center [43, 84] width 17 height 10
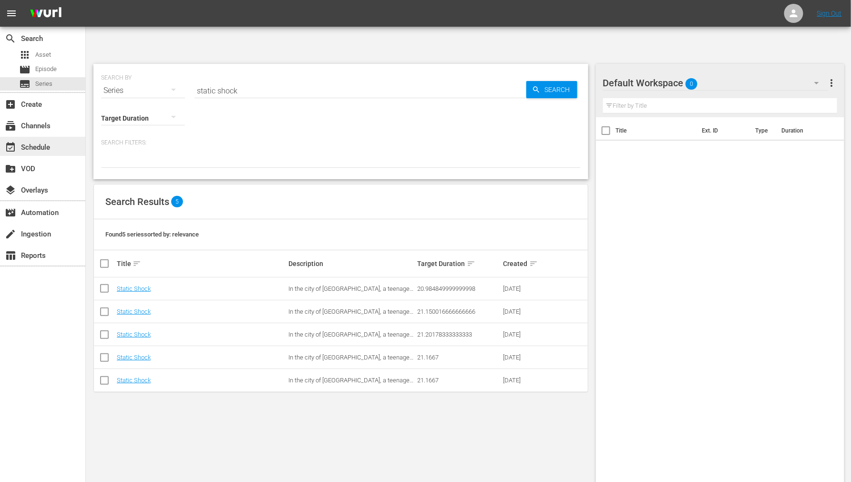
click at [46, 146] on div "event_available Schedule" at bounding box center [26, 146] width 53 height 9
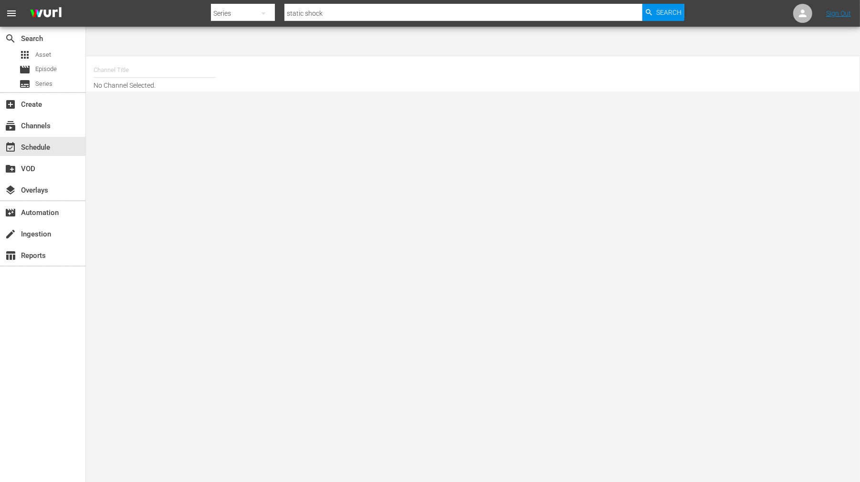
click at [128, 59] on input "text" at bounding box center [154, 70] width 122 height 23
click at [41, 82] on span "Series" at bounding box center [43, 84] width 17 height 10
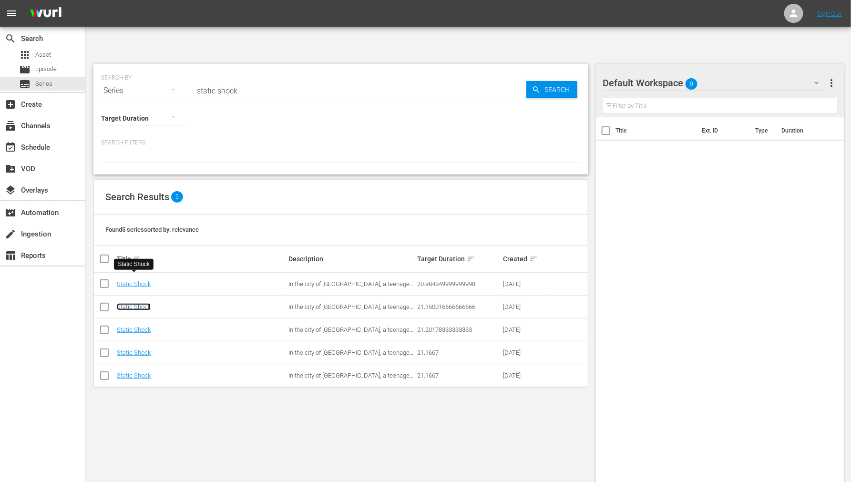
click at [137, 303] on link "Static Shock" at bounding box center [134, 306] width 34 height 7
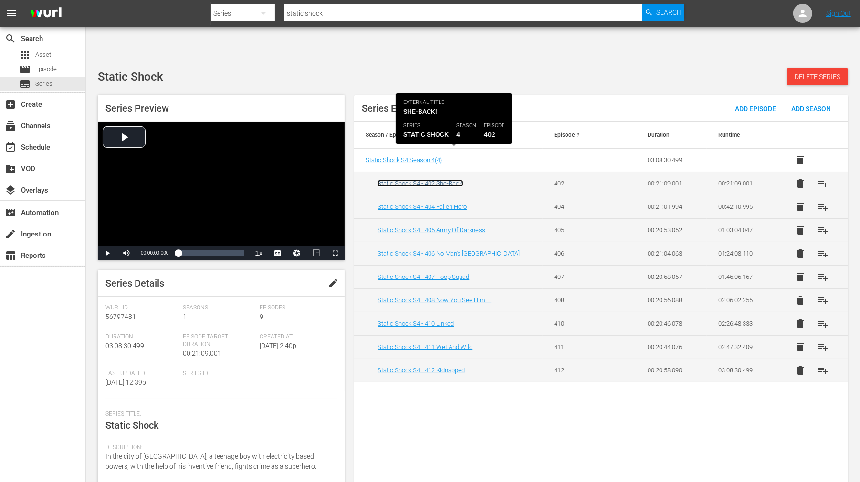
click at [430, 180] on link "Static Shock S4 - 402 She-Back!" at bounding box center [420, 183] width 86 height 7
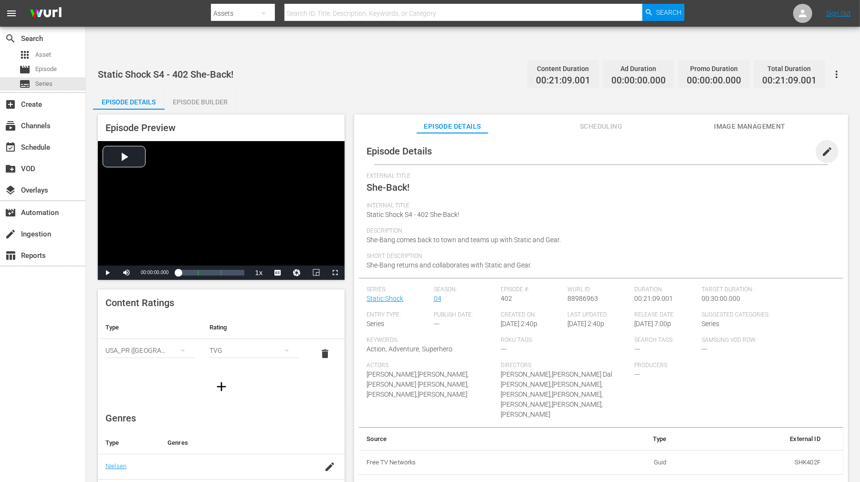
click at [821, 146] on span "edit" at bounding box center [826, 151] width 11 height 11
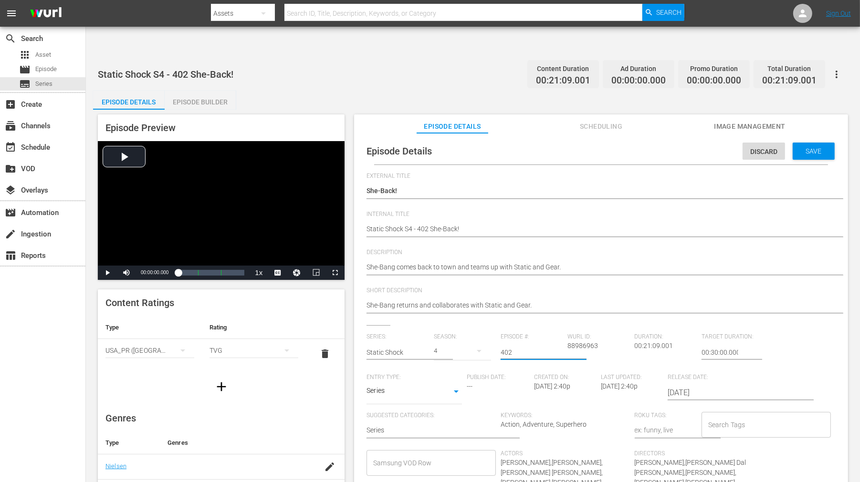
click at [500, 341] on input "402" at bounding box center [531, 352] width 62 height 23
click at [799, 143] on div "Save" at bounding box center [813, 151] width 42 height 17
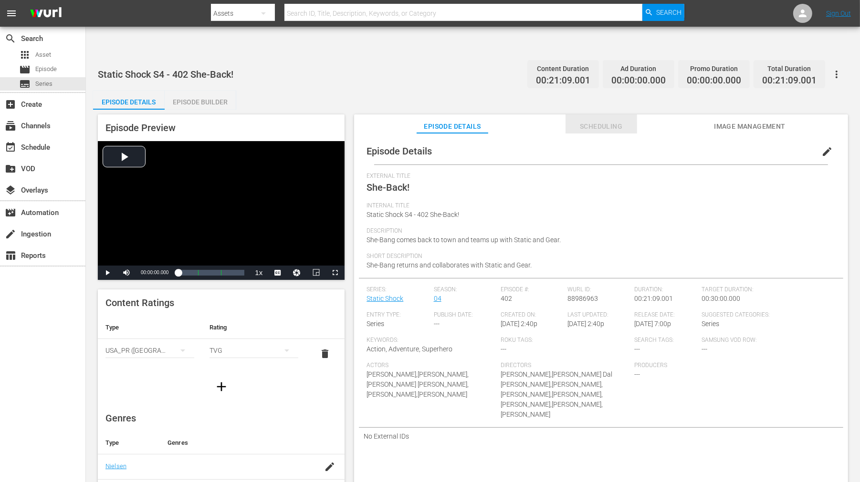
click at [605, 121] on span "Scheduling" at bounding box center [601, 127] width 72 height 12
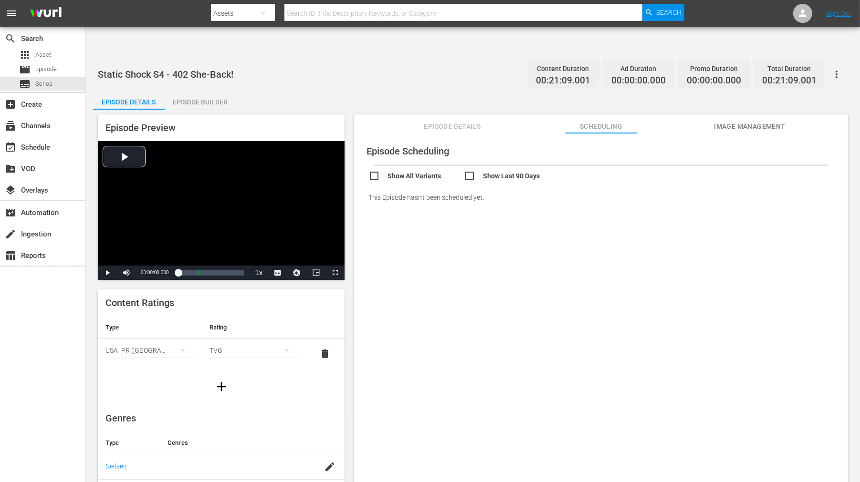
click at [465, 121] on span "Episode Details" at bounding box center [452, 127] width 72 height 12
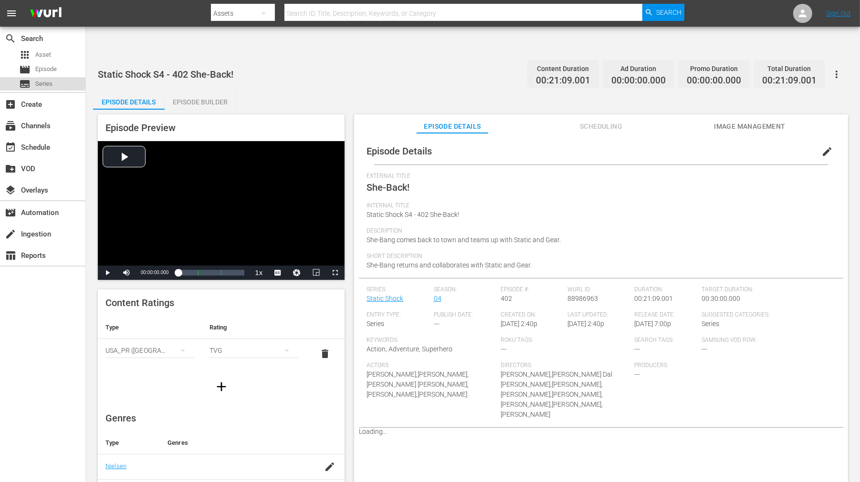
click at [44, 86] on span "Series" at bounding box center [43, 84] width 17 height 10
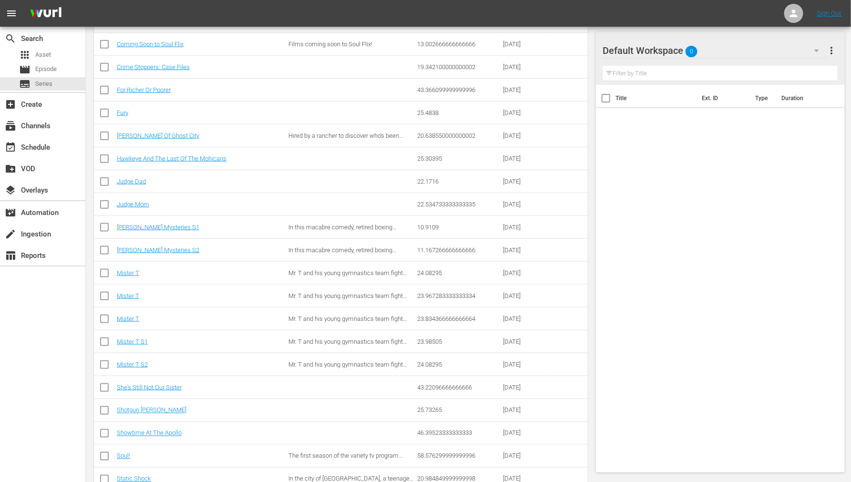
scroll to position [357, 0]
click at [99, 336] on input "checkbox" at bounding box center [104, 341] width 11 height 11
checkbox input "true"
click at [102, 359] on input "checkbox" at bounding box center [104, 364] width 11 height 11
checkbox input "true"
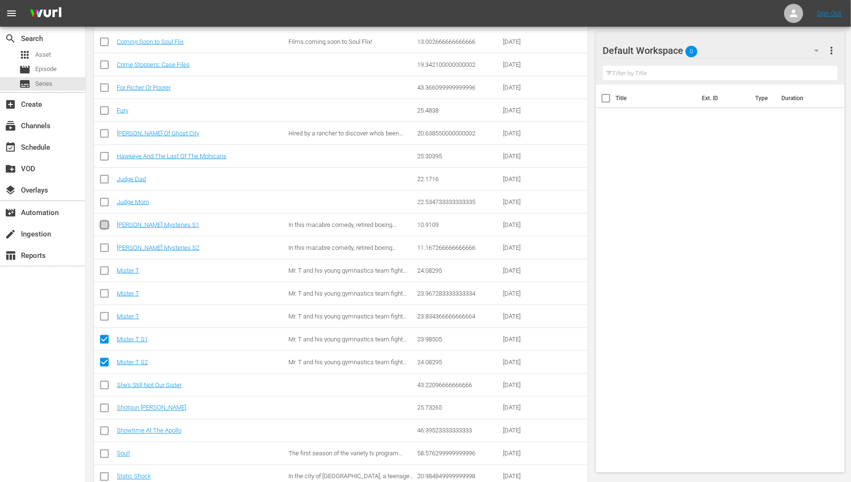
click at [105, 221] on input "checkbox" at bounding box center [104, 226] width 11 height 11
checkbox input "true"
click at [103, 244] on input "checkbox" at bounding box center [104, 249] width 11 height 11
click at [105, 244] on input "checkbox" at bounding box center [104, 249] width 11 height 11
checkbox input "false"
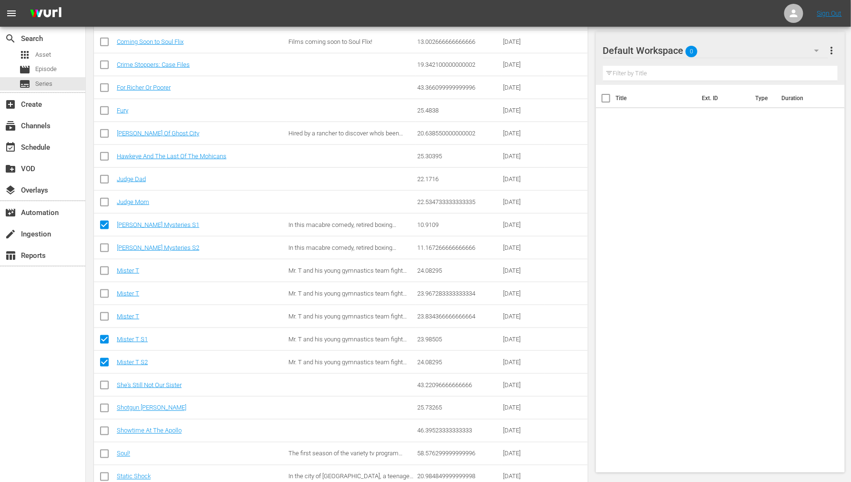
click at [105, 221] on input "checkbox" at bounding box center [104, 226] width 11 height 11
checkbox input "false"
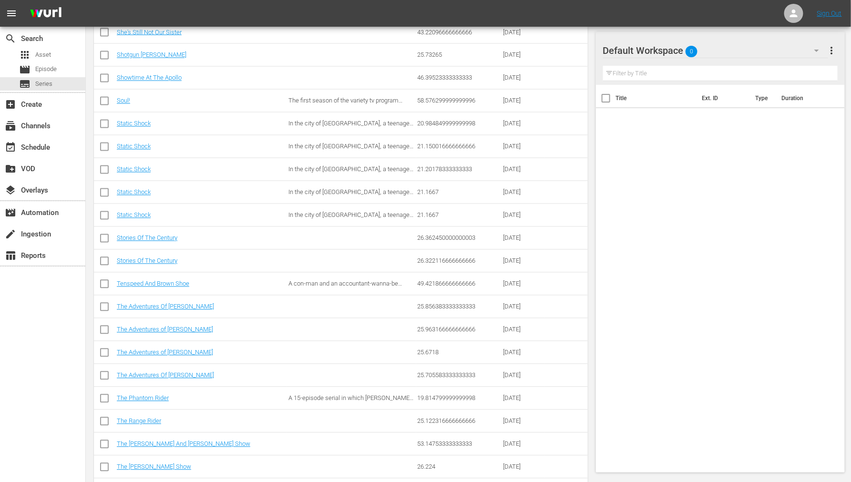
scroll to position [657, 0]
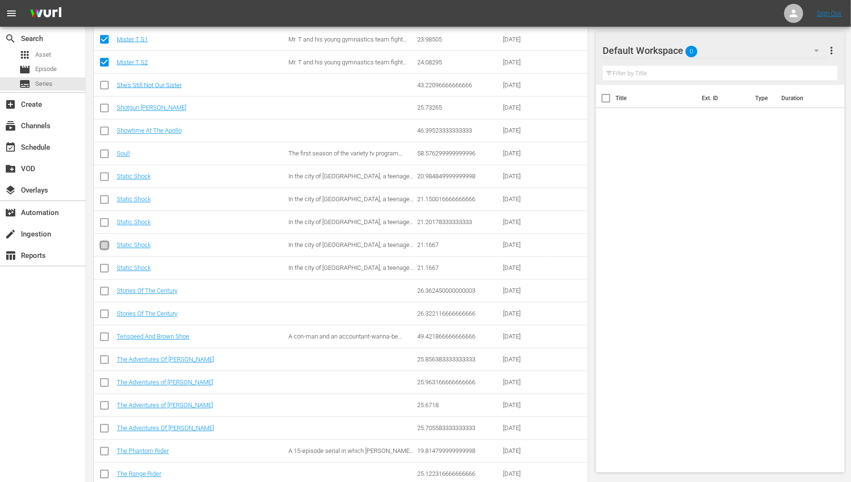
click at [105, 242] on input "checkbox" at bounding box center [104, 247] width 11 height 11
checkbox input "true"
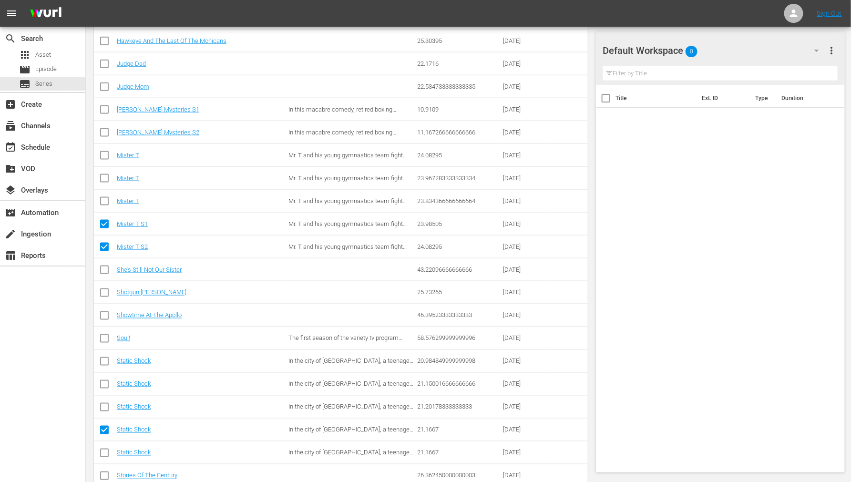
scroll to position [445, 0]
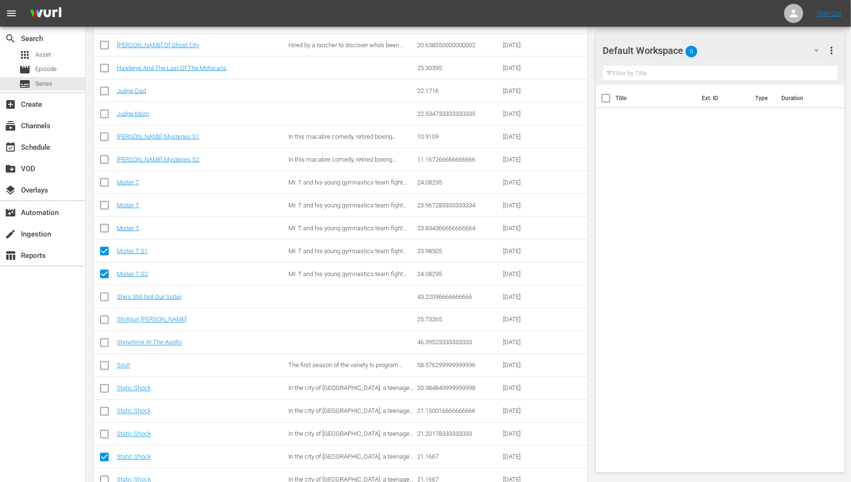
click at [107, 248] on input "checkbox" at bounding box center [104, 253] width 11 height 11
checkbox input "false"
click at [106, 270] on input "checkbox" at bounding box center [104, 275] width 11 height 11
checkbox input "false"
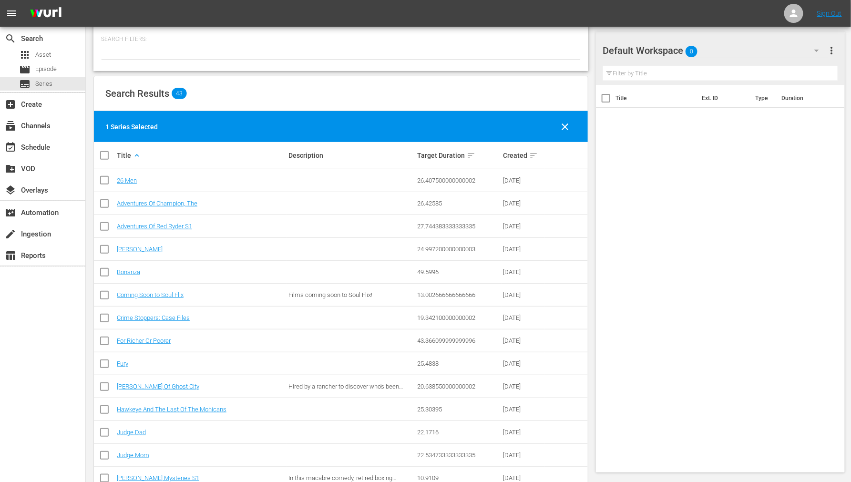
scroll to position [74, 0]
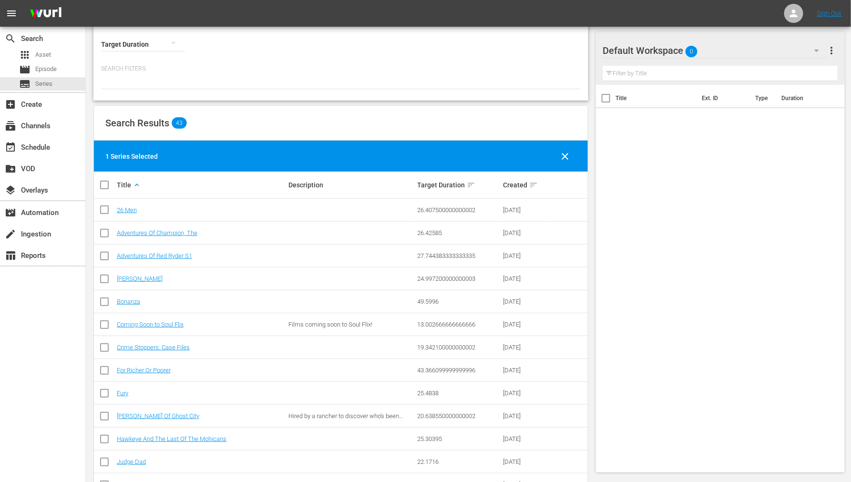
click at [135, 152] on div "1 Series Selected" at bounding box center [131, 157] width 52 height 10
click at [344, 141] on div "1 Series Selected clear" at bounding box center [341, 156] width 494 height 31
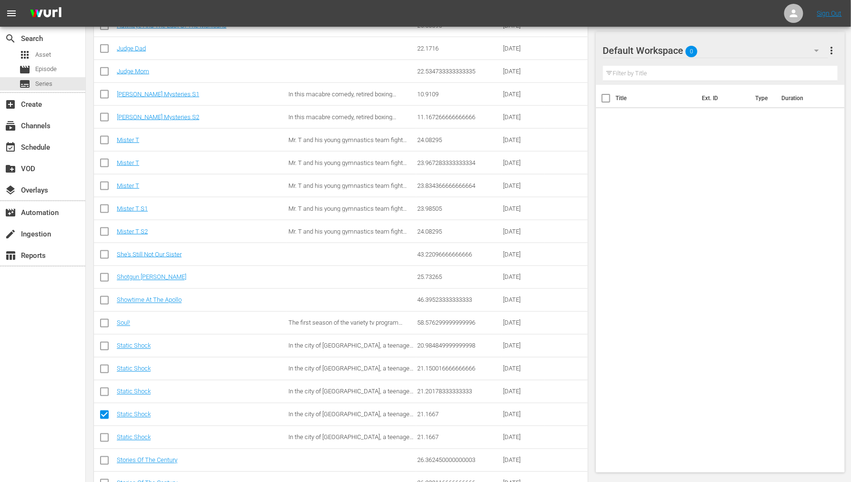
scroll to position [498, 0]
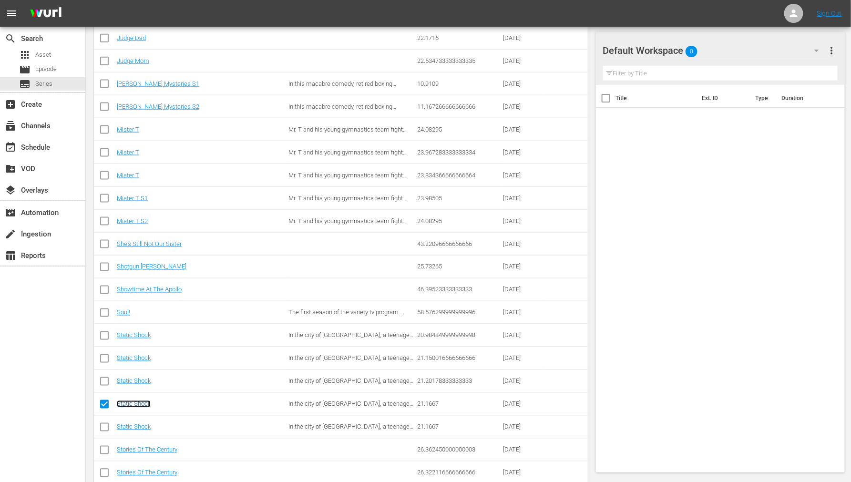
click at [125, 401] on link "Static Shock" at bounding box center [134, 404] width 34 height 7
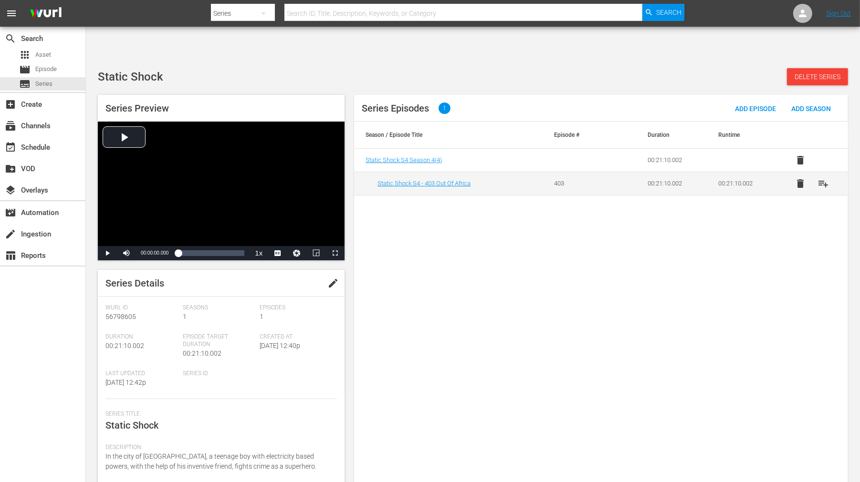
drag, startPoint x: 533, startPoint y: 211, endPoint x: 656, endPoint y: 188, distance: 125.2
click at [546, 208] on div "Series Episodes 1 Add Episode Add Season Season / Episode Title Episode # Durat…" at bounding box center [601, 294] width 494 height 399
click at [798, 178] on span "delete" at bounding box center [799, 183] width 11 height 11
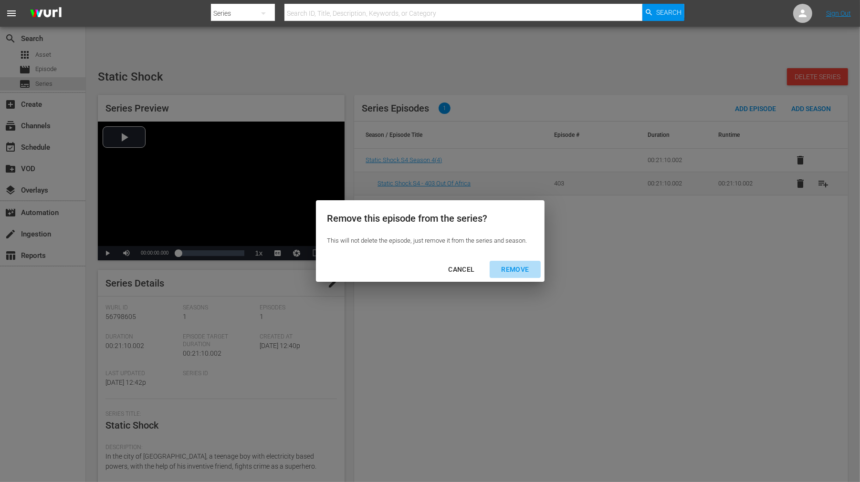
click at [516, 269] on div "REMOVE" at bounding box center [514, 270] width 43 height 12
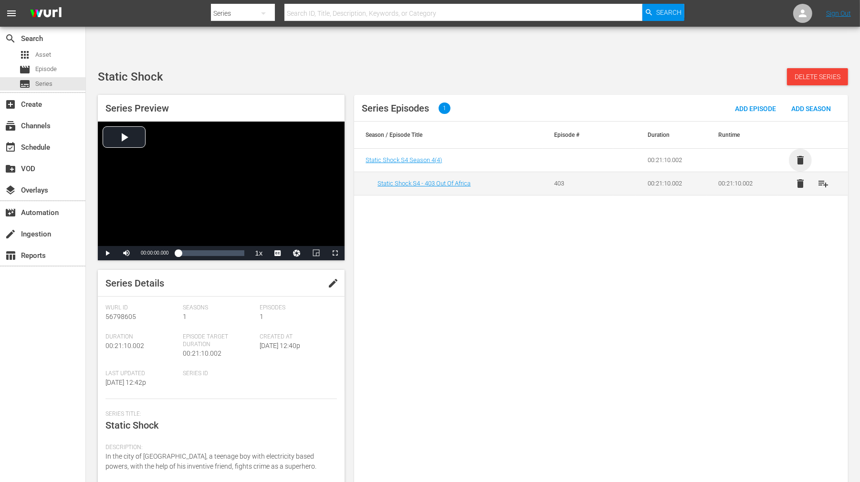
click at [799, 155] on span "delete" at bounding box center [799, 160] width 11 height 11
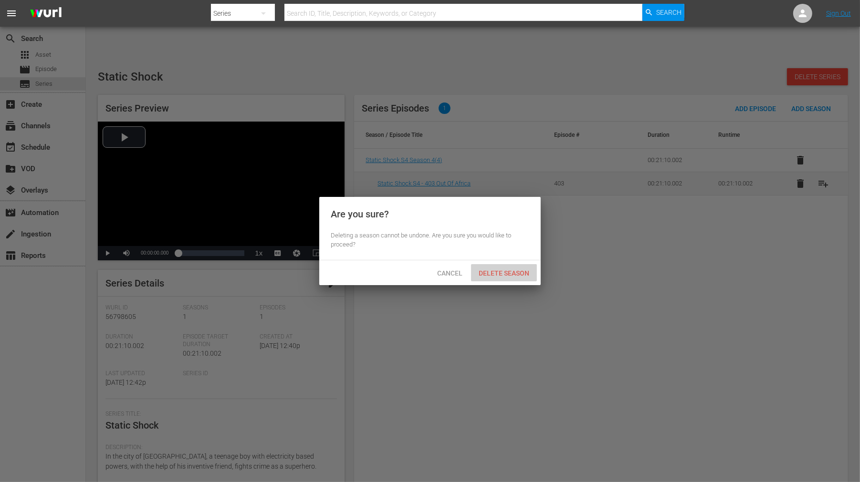
click at [514, 270] on span "Delete Season" at bounding box center [504, 274] width 66 height 8
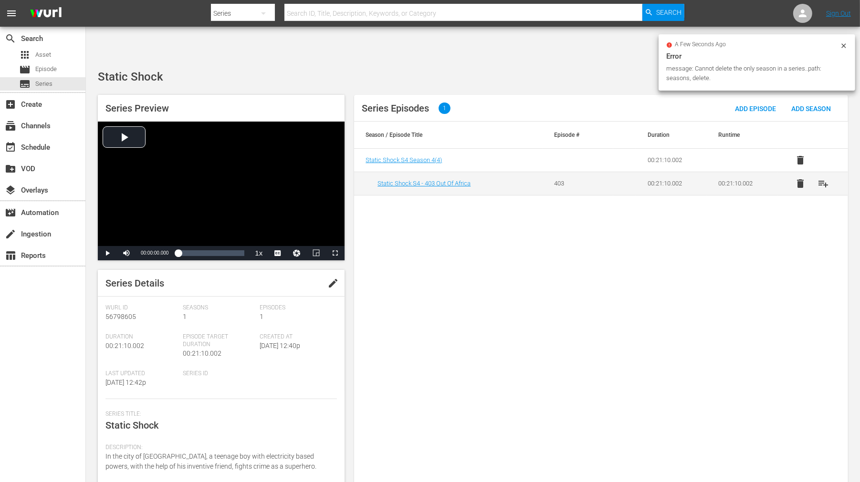
click at [845, 46] on icon at bounding box center [843, 45] width 4 height 4
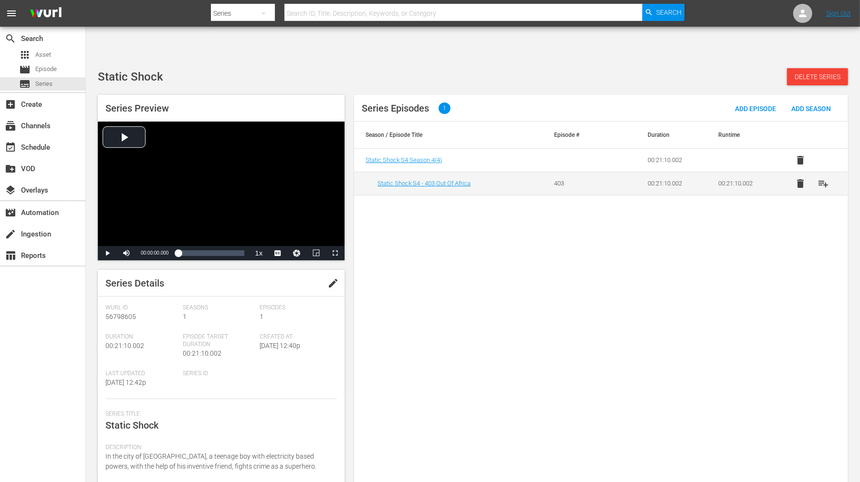
click at [764, 227] on div "Series Episodes 1 Add Episode Add Season Season / Episode Title Episode # Durat…" at bounding box center [601, 294] width 494 height 399
click at [463, 363] on div "Series Episodes 1 Add Episode Add Season Season / Episode Title Episode # Durat…" at bounding box center [601, 294] width 494 height 399
click at [422, 156] on span "Static Shock S4 Season 4 ( 4 )" at bounding box center [403, 159] width 76 height 7
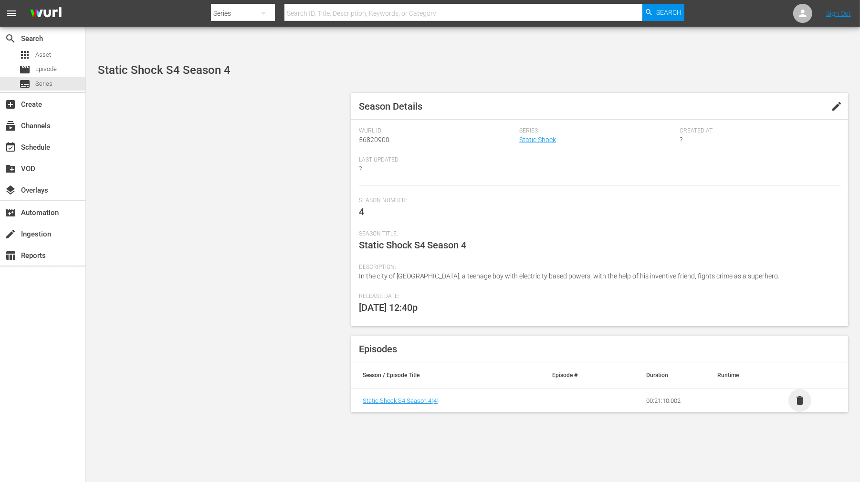
click at [800, 395] on span "delete" at bounding box center [799, 400] width 11 height 11
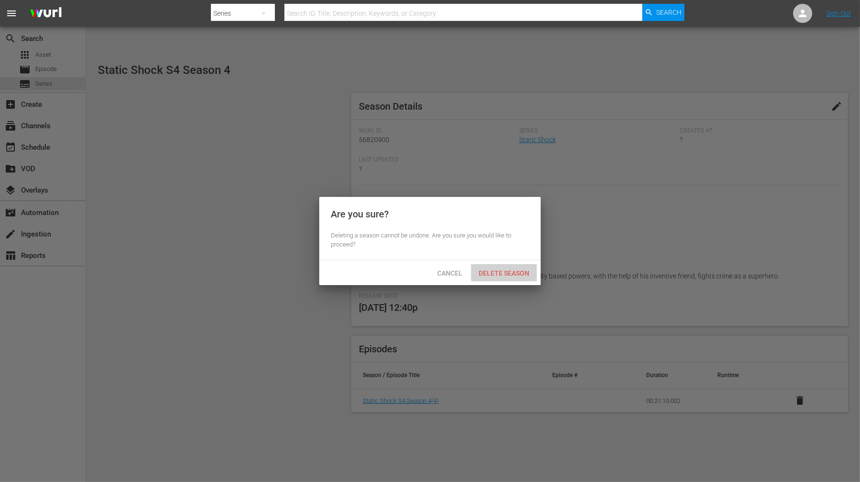
click at [508, 270] on span "Delete Season" at bounding box center [504, 274] width 66 height 8
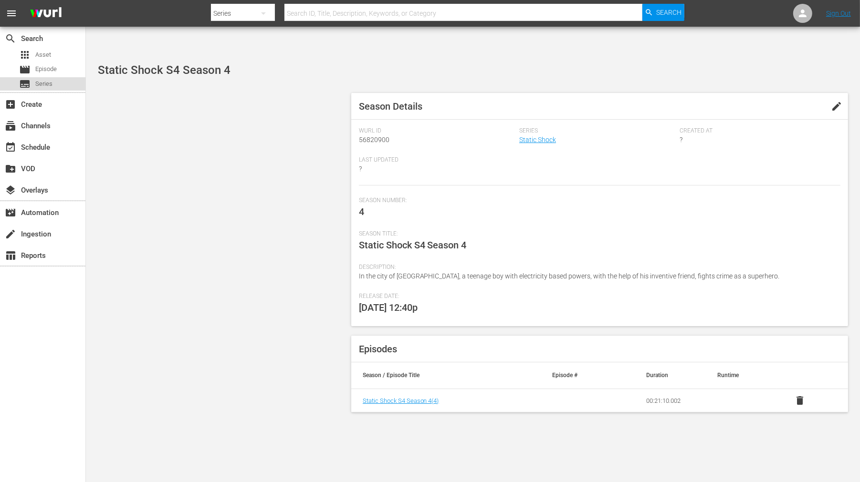
click at [41, 82] on span "Series" at bounding box center [43, 84] width 17 height 10
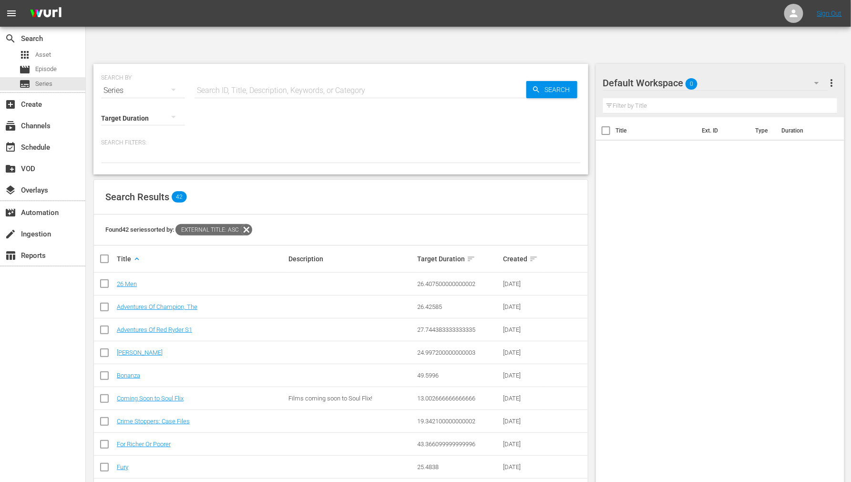
click at [313, 79] on input "text" at bounding box center [361, 90] width 332 height 23
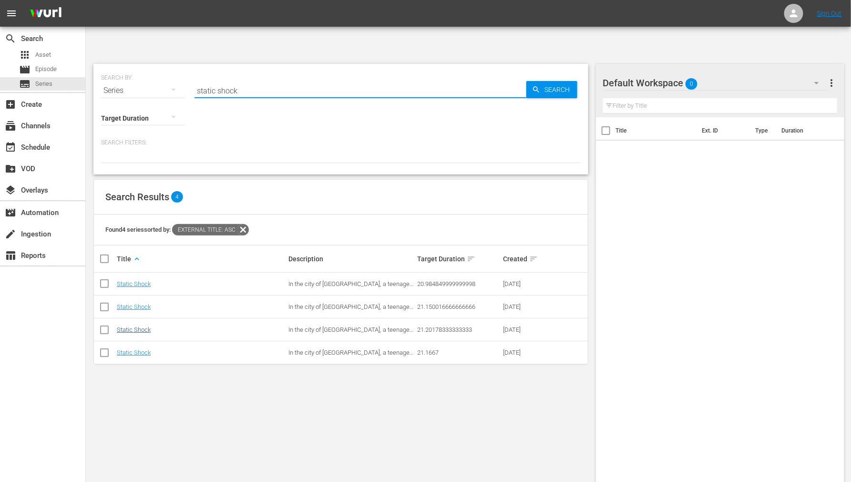
type input "static shock"
click at [135, 326] on link "Static Shock" at bounding box center [134, 329] width 34 height 7
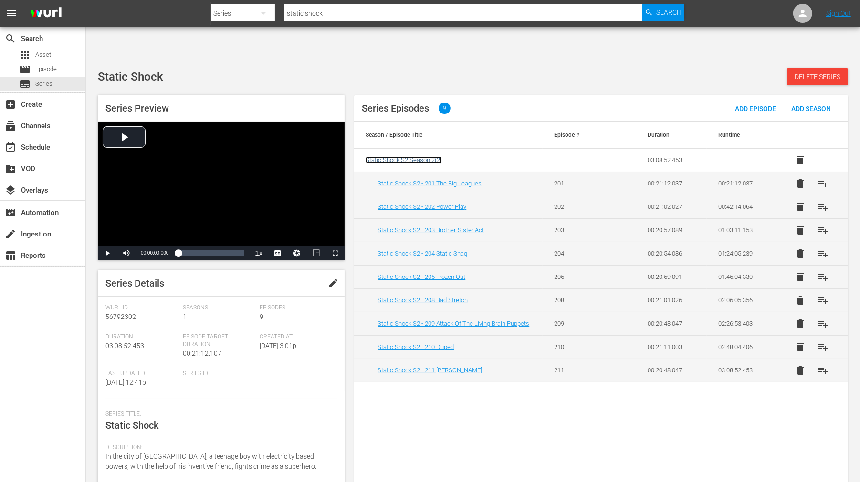
click at [407, 156] on span "Static Shock S2 Season 2 ( 2 )" at bounding box center [403, 159] width 76 height 7
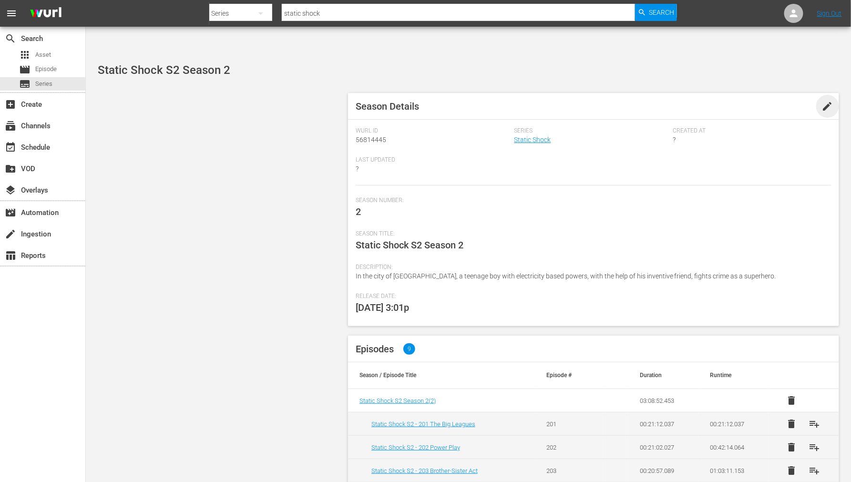
click at [823, 101] on span "edit" at bounding box center [827, 106] width 11 height 11
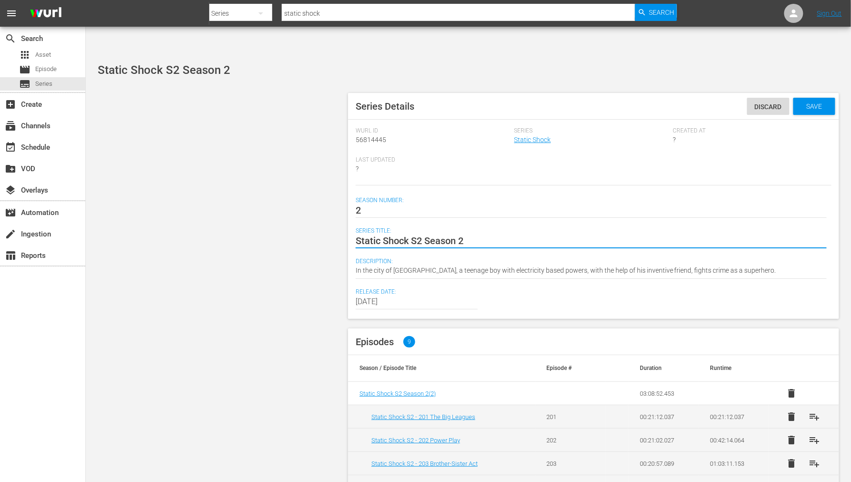
drag, startPoint x: 421, startPoint y: 213, endPoint x: 518, endPoint y: 220, distance: 96.6
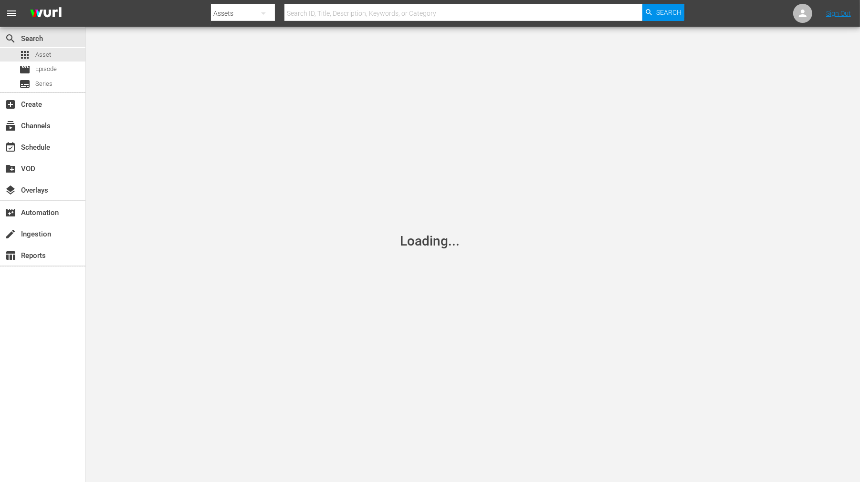
click at [643, 177] on div "Loading..." at bounding box center [430, 241] width 860 height 482
drag, startPoint x: 779, startPoint y: 44, endPoint x: 830, endPoint y: 56, distance: 52.5
drag, startPoint x: 830, startPoint y: 56, endPoint x: 840, endPoint y: 45, distance: 14.6
click at [840, 45] on div "Loading..." at bounding box center [430, 241] width 860 height 482
click at [742, 40] on div "Loading..." at bounding box center [430, 241] width 860 height 482
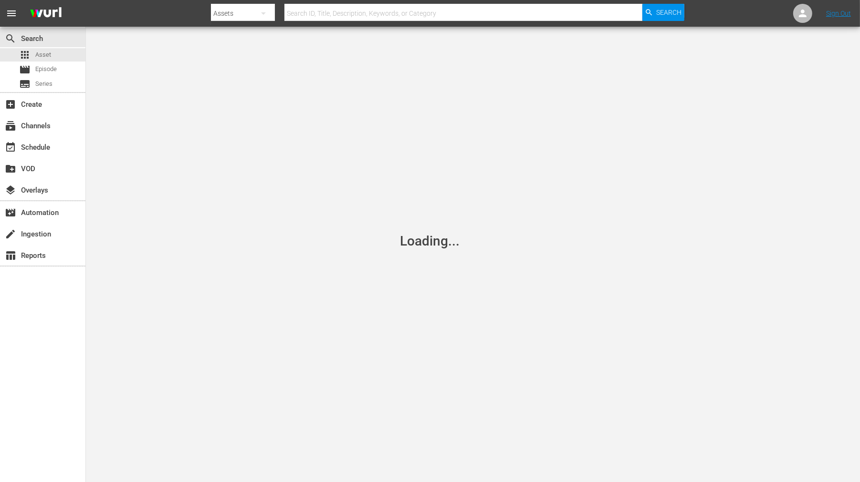
click at [657, 61] on div "Loading..." at bounding box center [430, 241] width 860 height 482
click at [486, 161] on div "Loading..." at bounding box center [430, 241] width 860 height 482
